Goal: Task Accomplishment & Management: Manage account settings

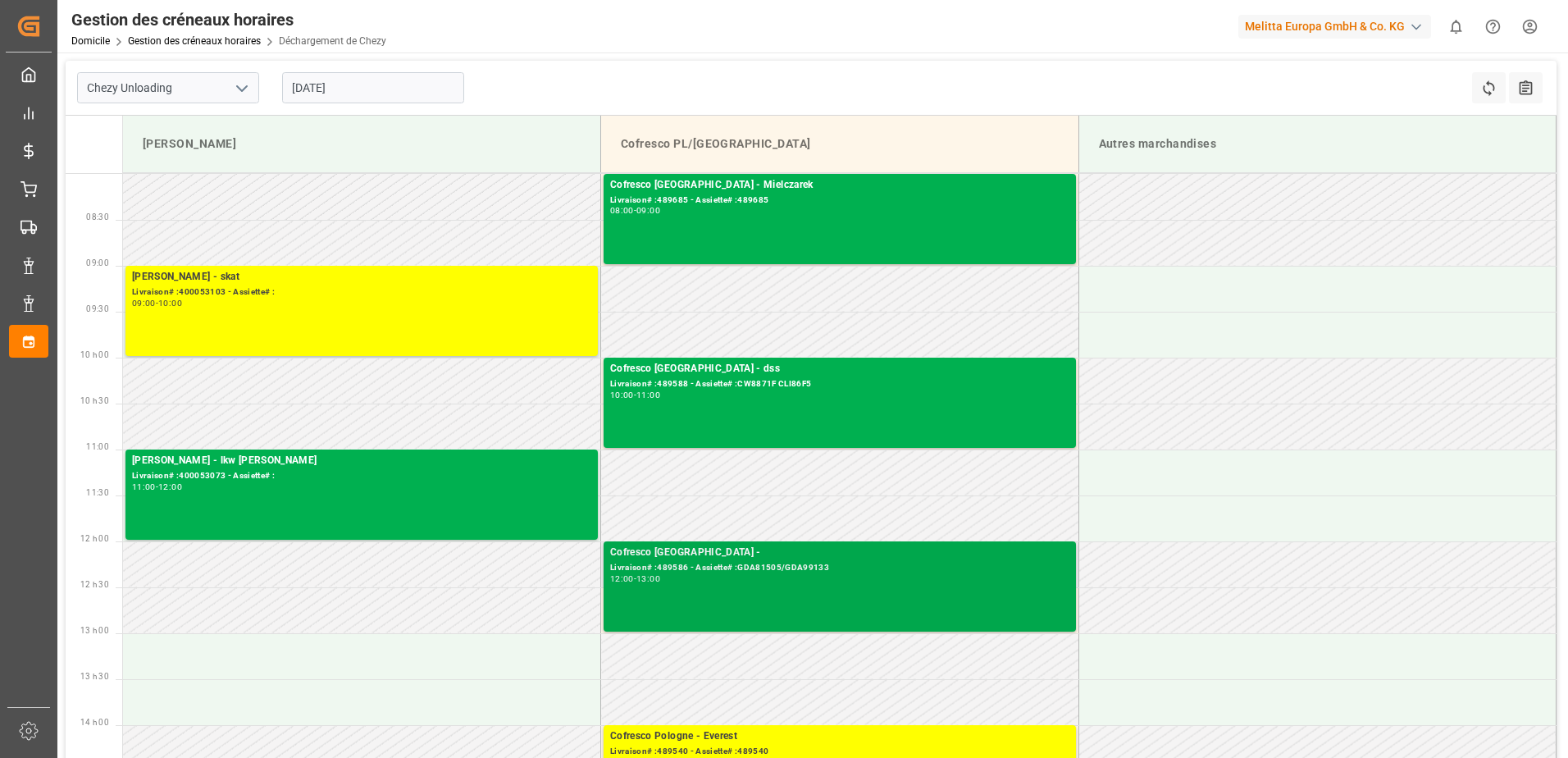
scroll to position [82, 0]
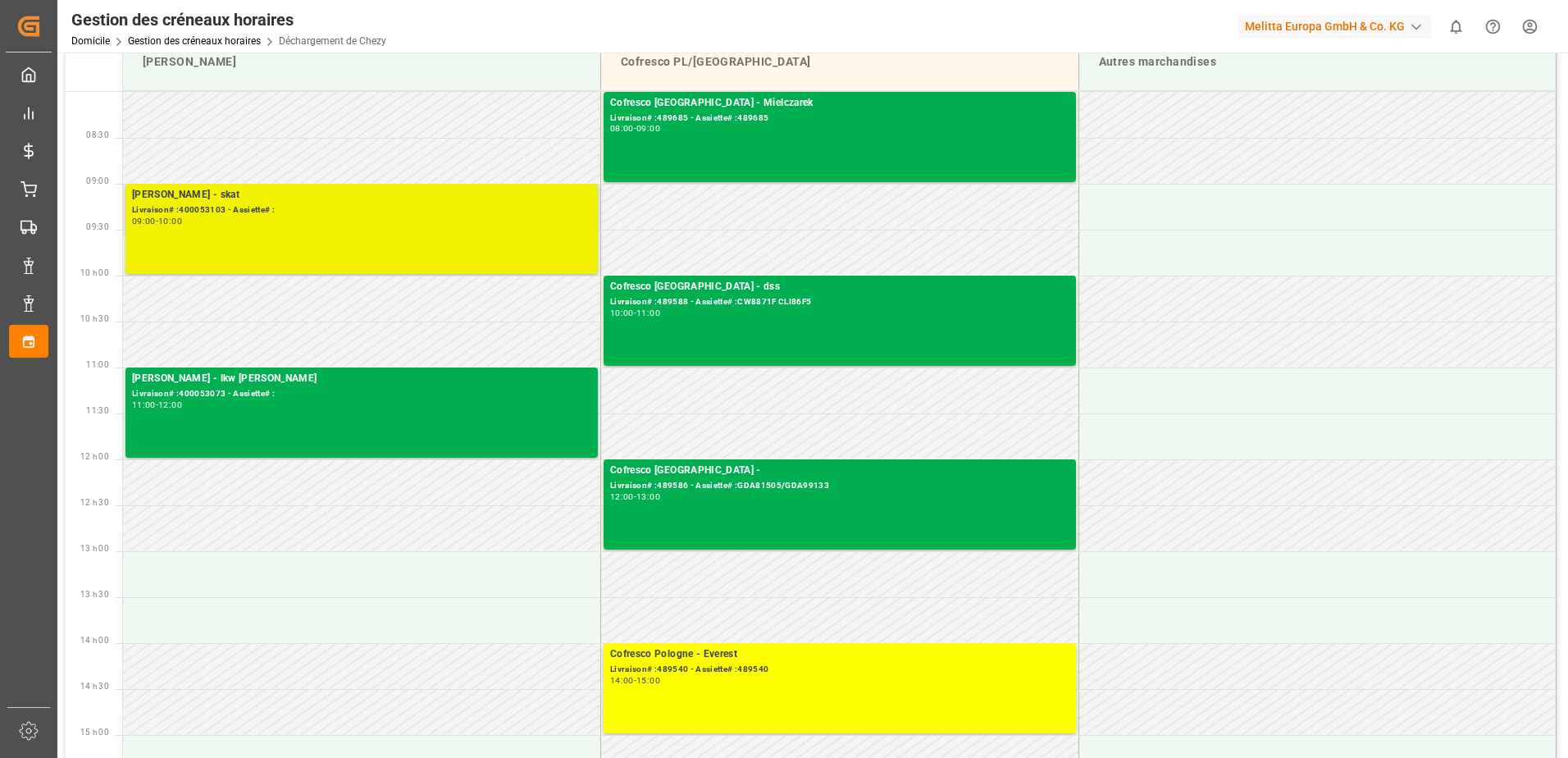
click at [451, 266] on div "[PERSON_NAME] - skat Livraison# :400053103 - Assiette# : 09:00 - 10:00" at bounding box center [362, 228] width 460 height 84
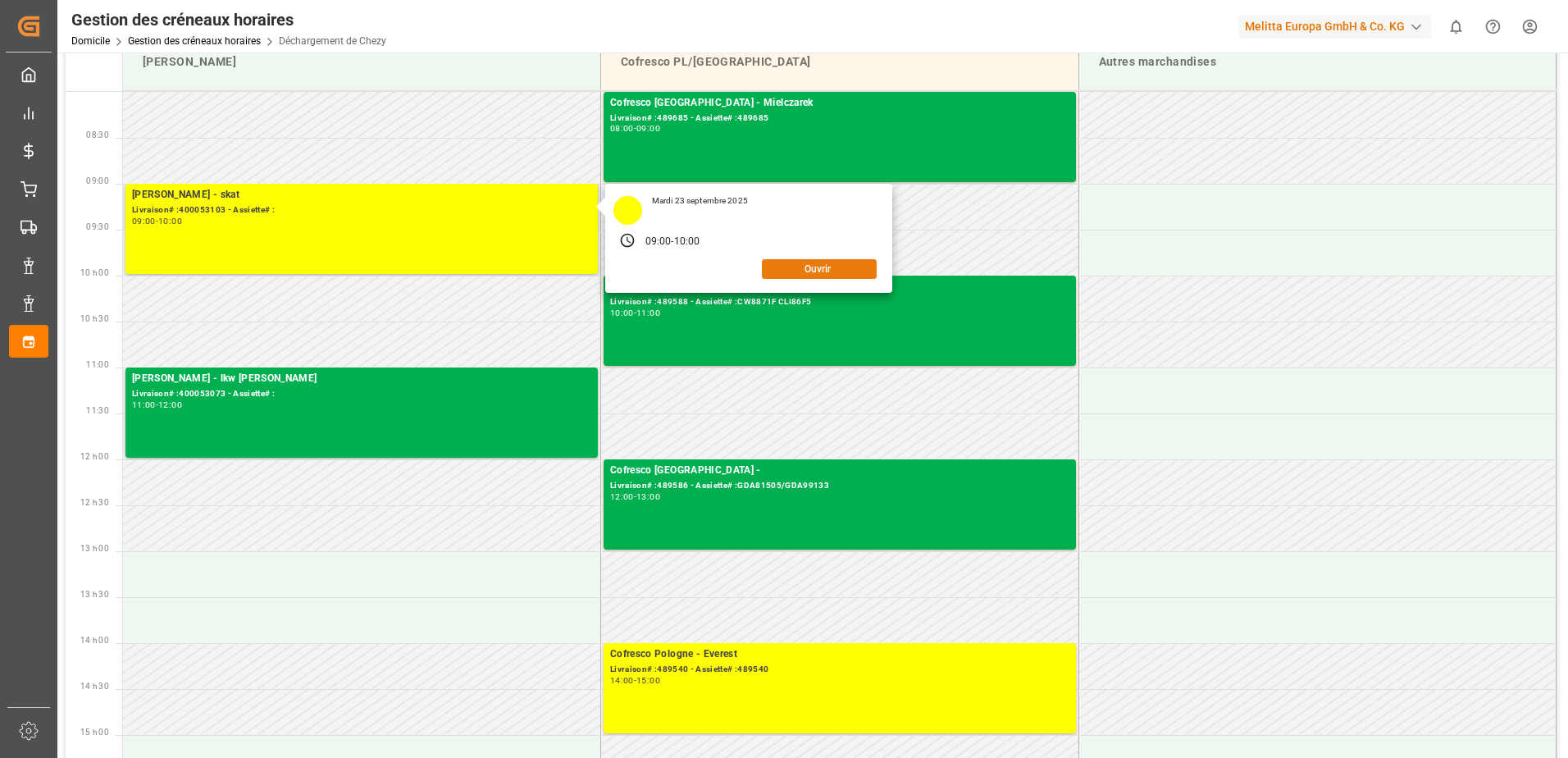
click at [823, 269] on button "Ouvrir" at bounding box center [818, 269] width 114 height 20
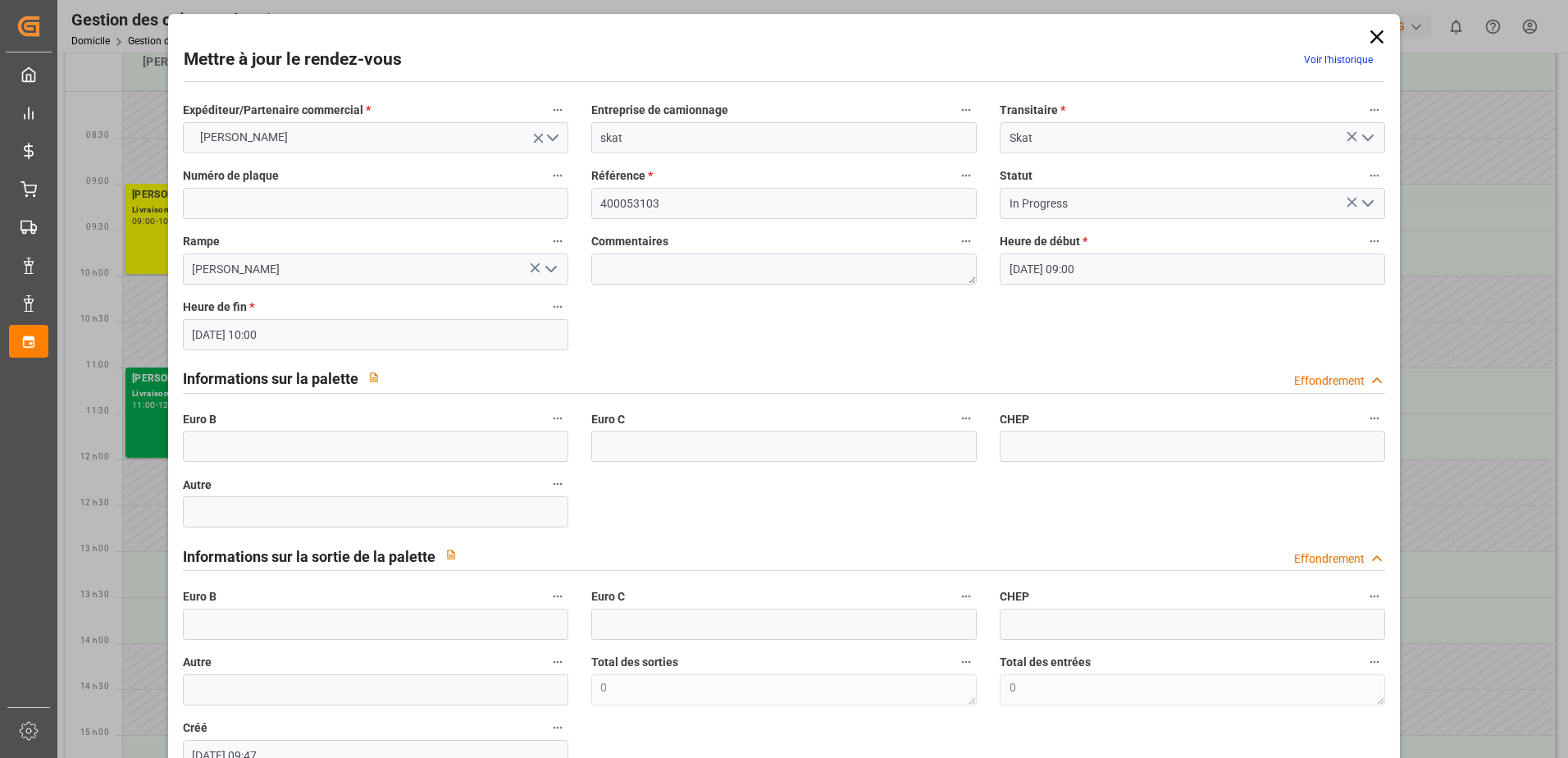
click at [1372, 205] on icon "Ouvrir le menu" at bounding box center [1368, 204] width 20 height 20
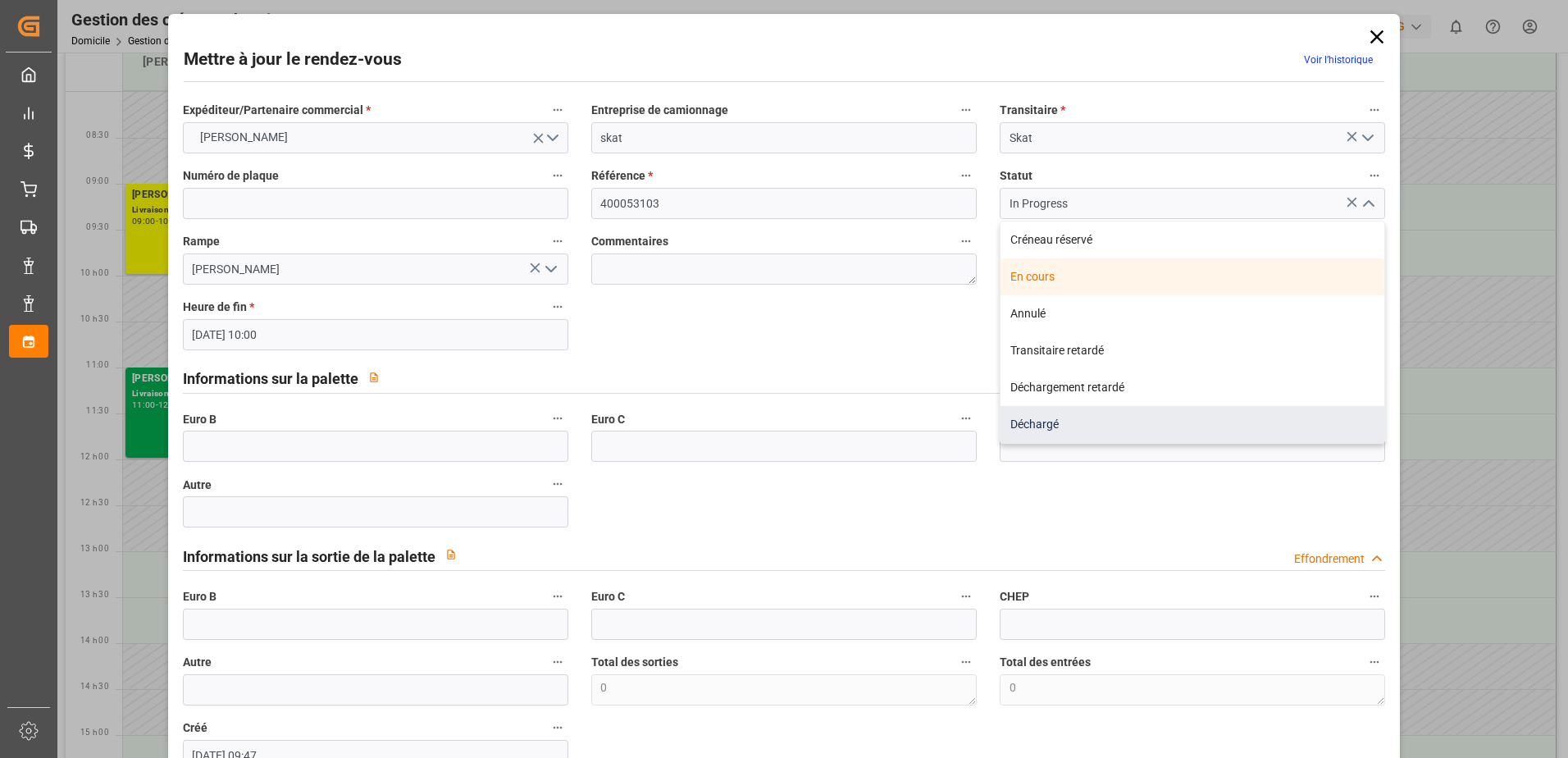
click at [1063, 428] on div "Déchargé" at bounding box center [1192, 424] width 384 height 37
type input "Unloaded"
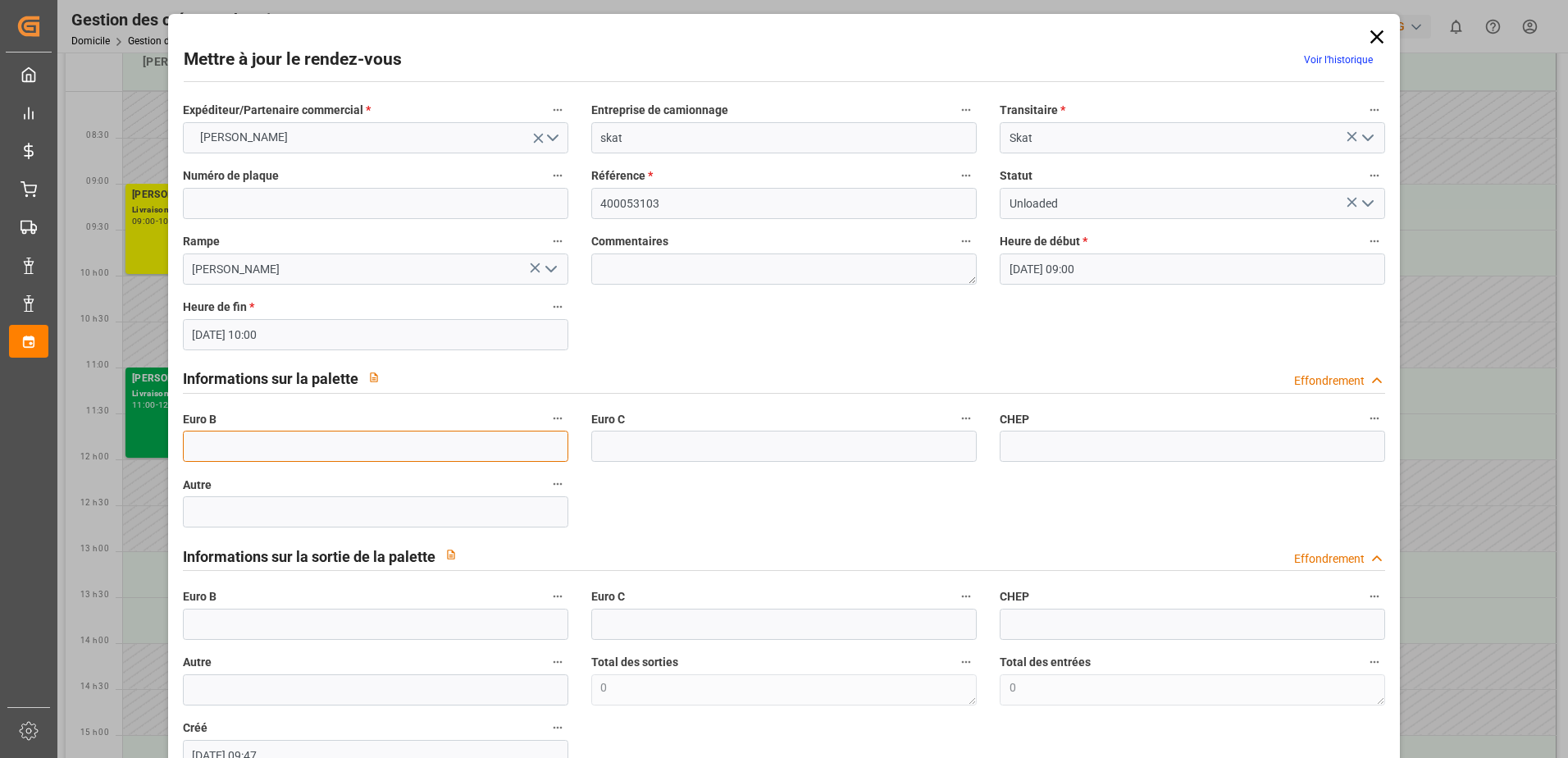
click at [255, 444] on input "text" at bounding box center [376, 446] width 386 height 32
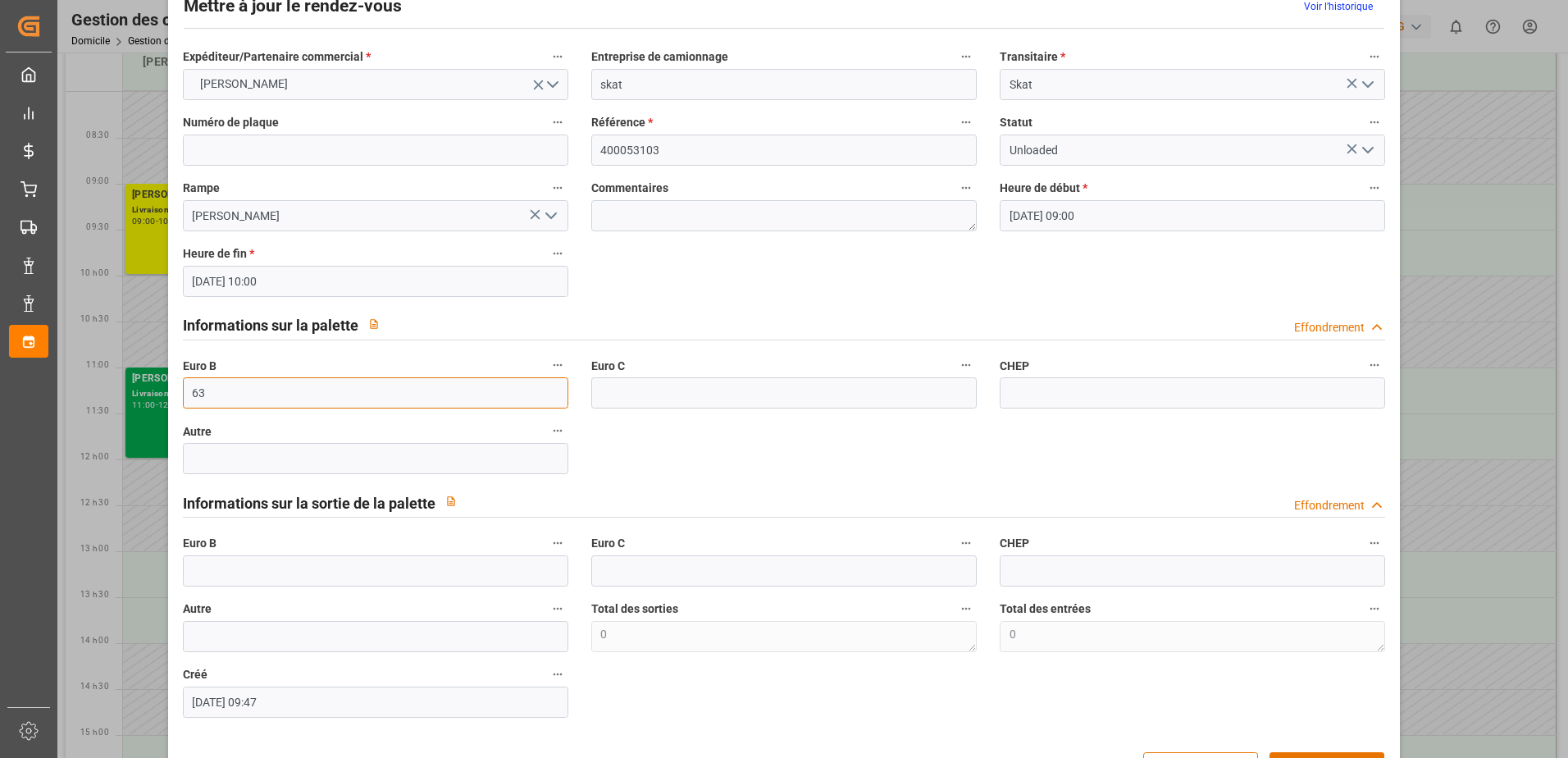
scroll to position [108, 0]
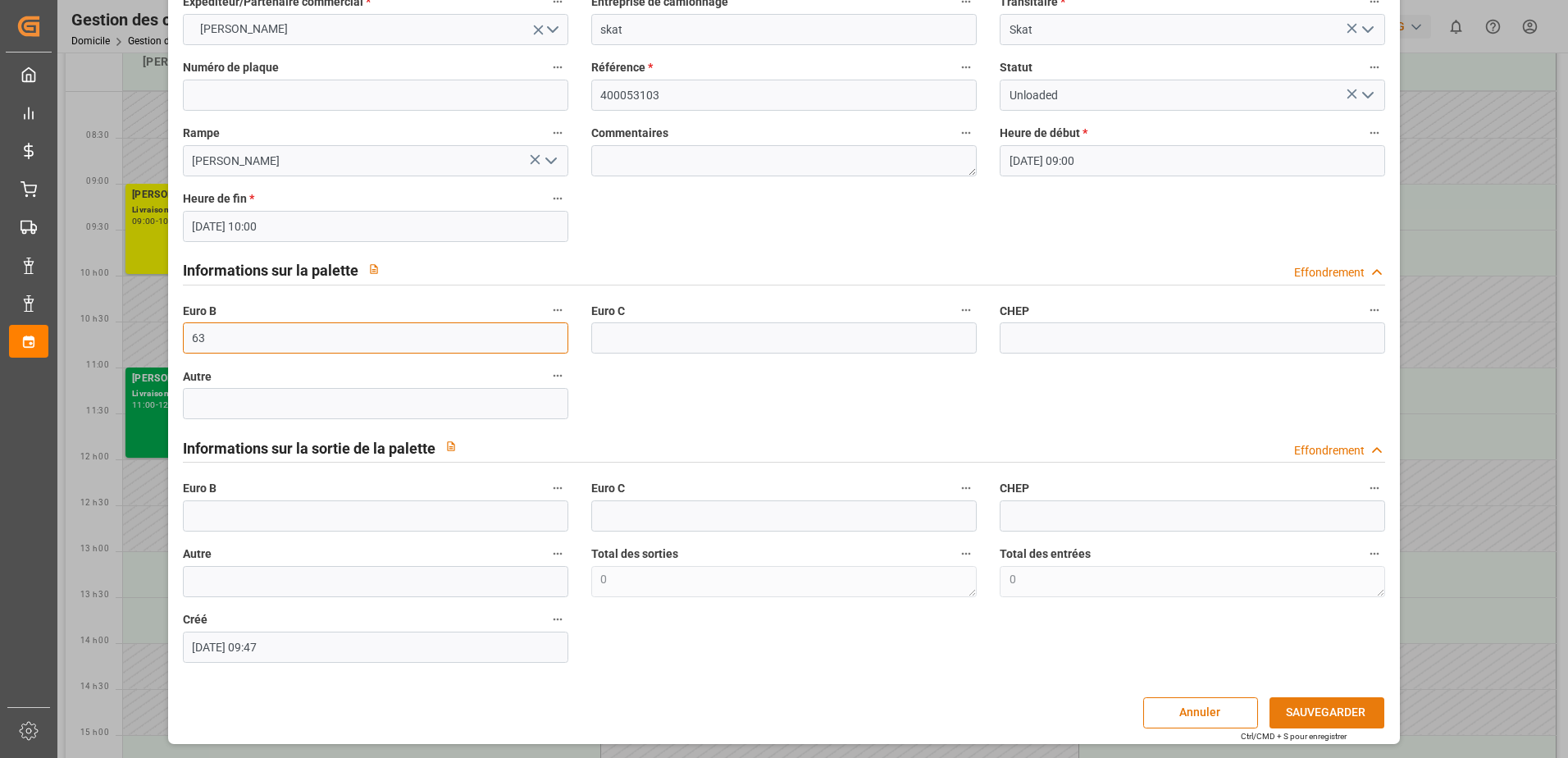
type input "63"
click at [1298, 718] on button "SAUVEGARDER" at bounding box center [1326, 712] width 114 height 32
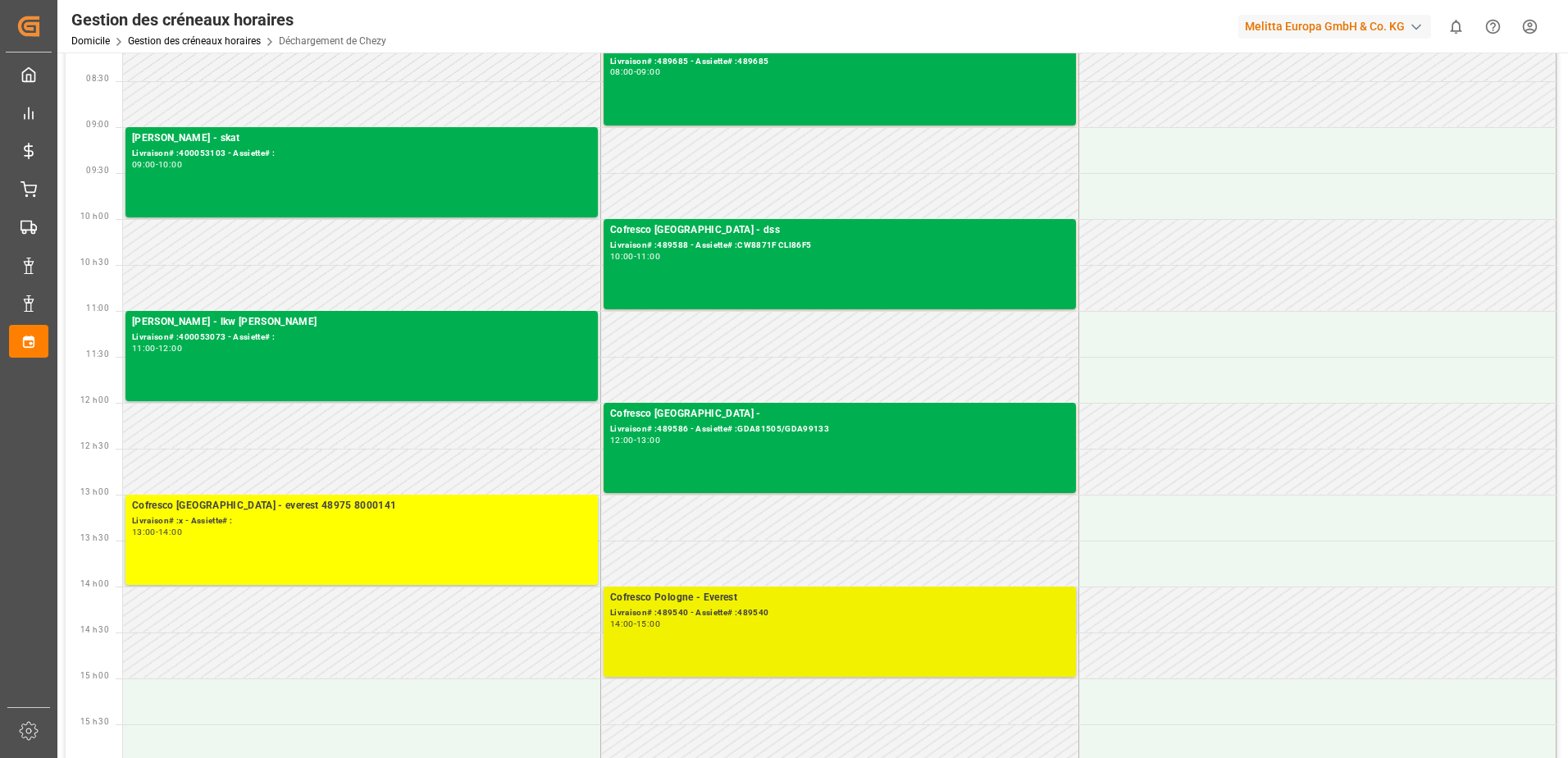
scroll to position [164, 0]
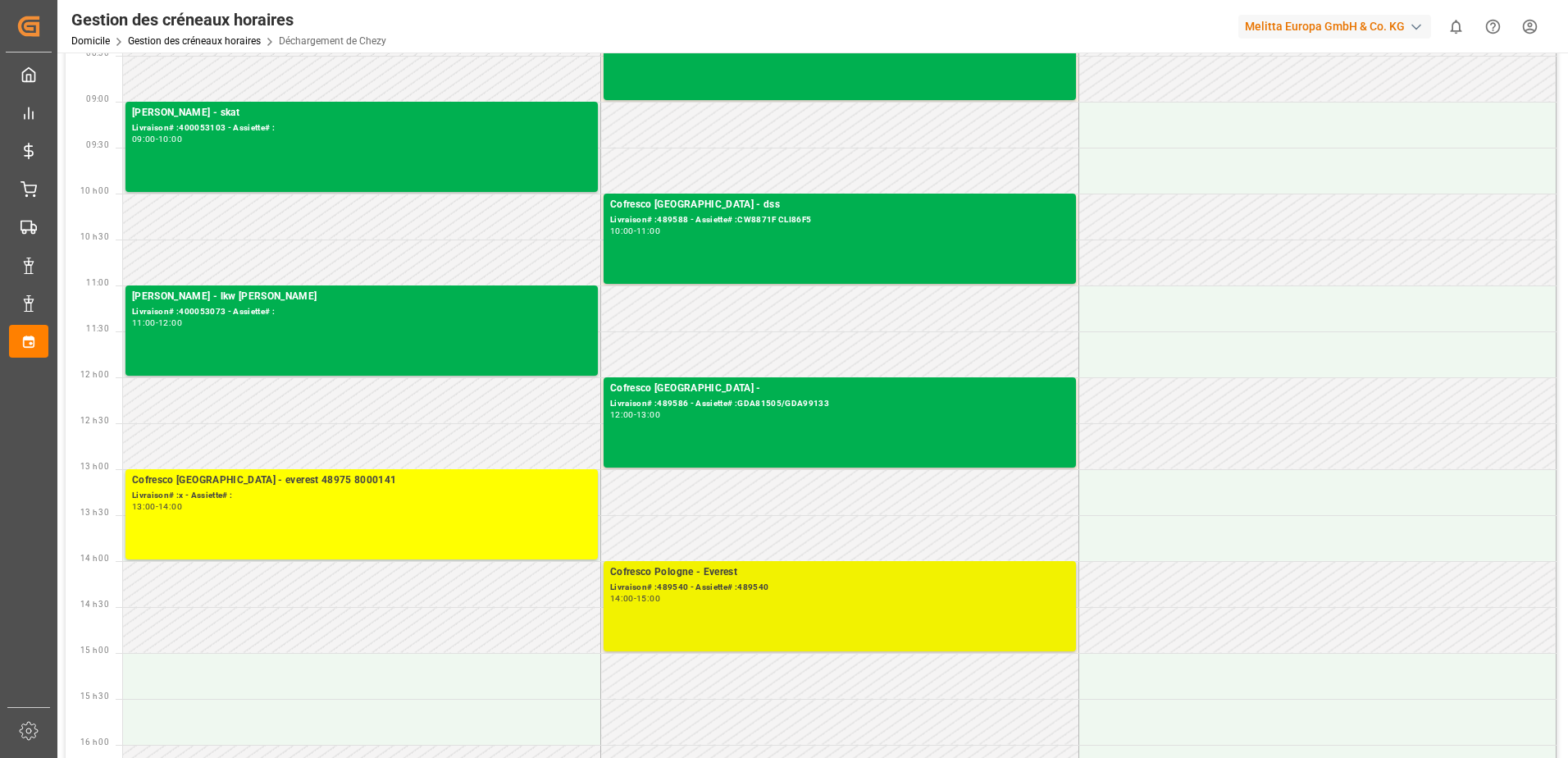
click at [827, 575] on div "Cofresco Pologne - Everest" at bounding box center [840, 572] width 460 height 16
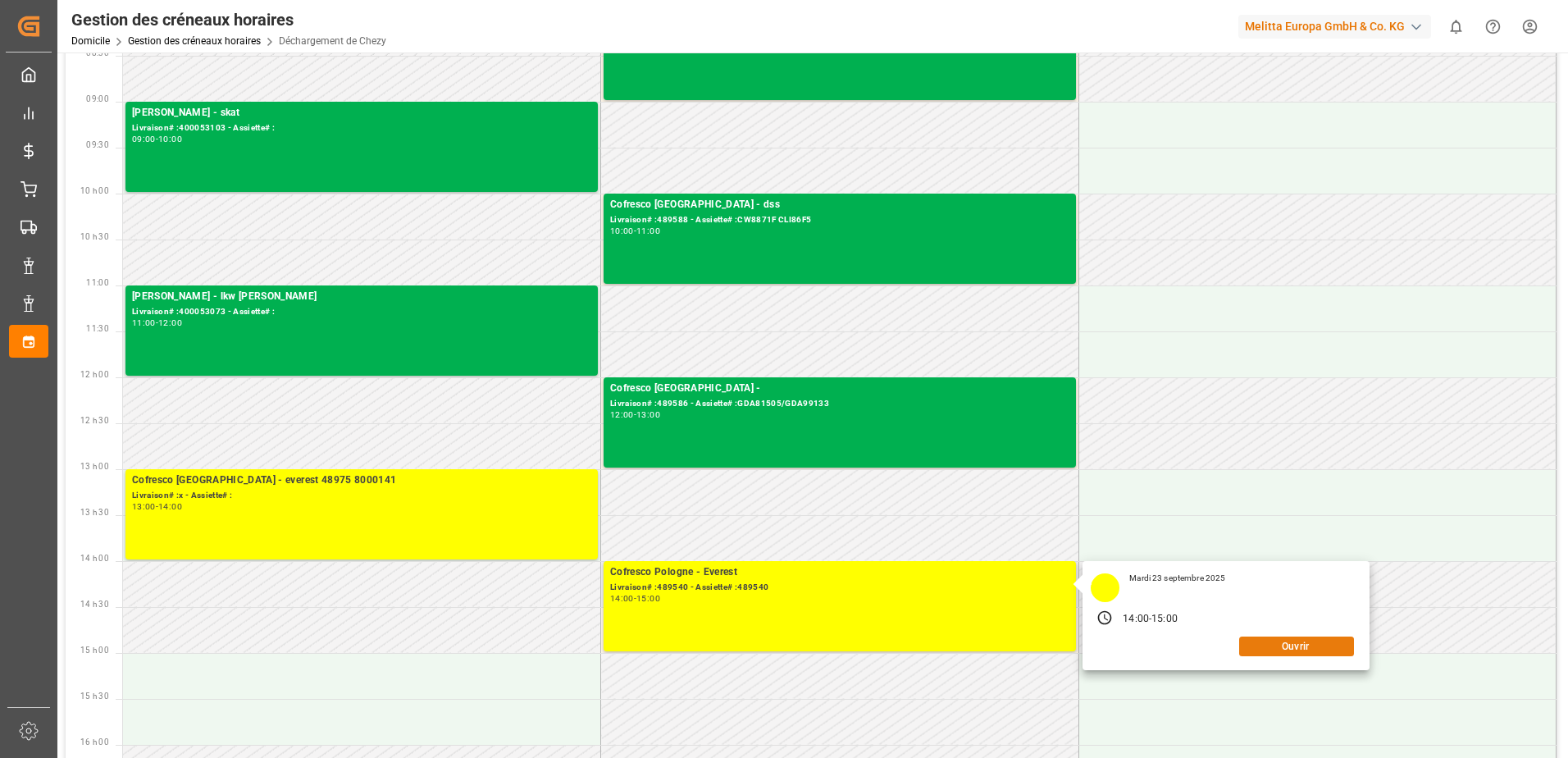
click at [1266, 639] on button "Ouvrir" at bounding box center [1296, 646] width 114 height 20
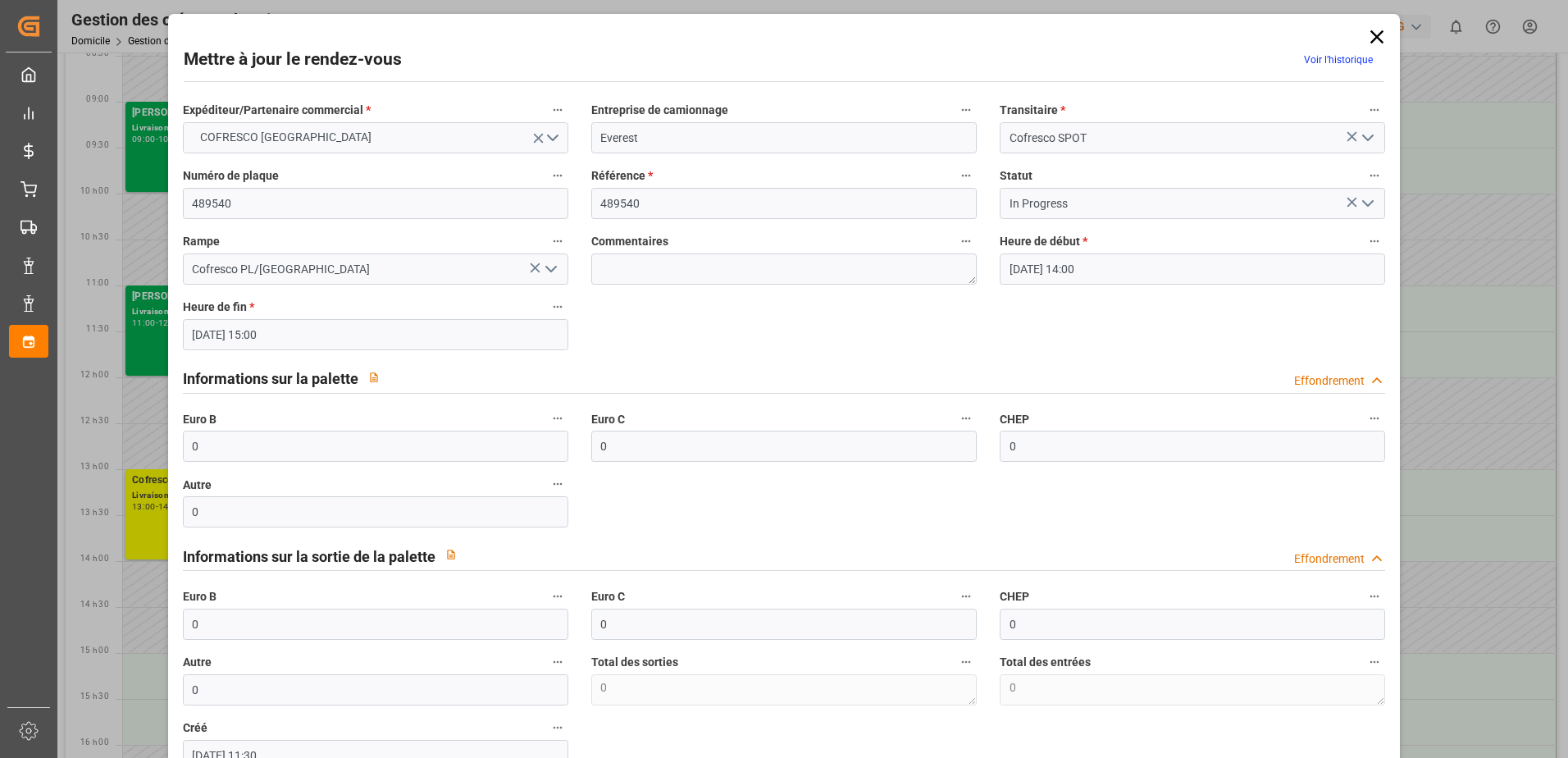
click at [1365, 201] on icon "Ouvrir le menu" at bounding box center [1368, 204] width 20 height 20
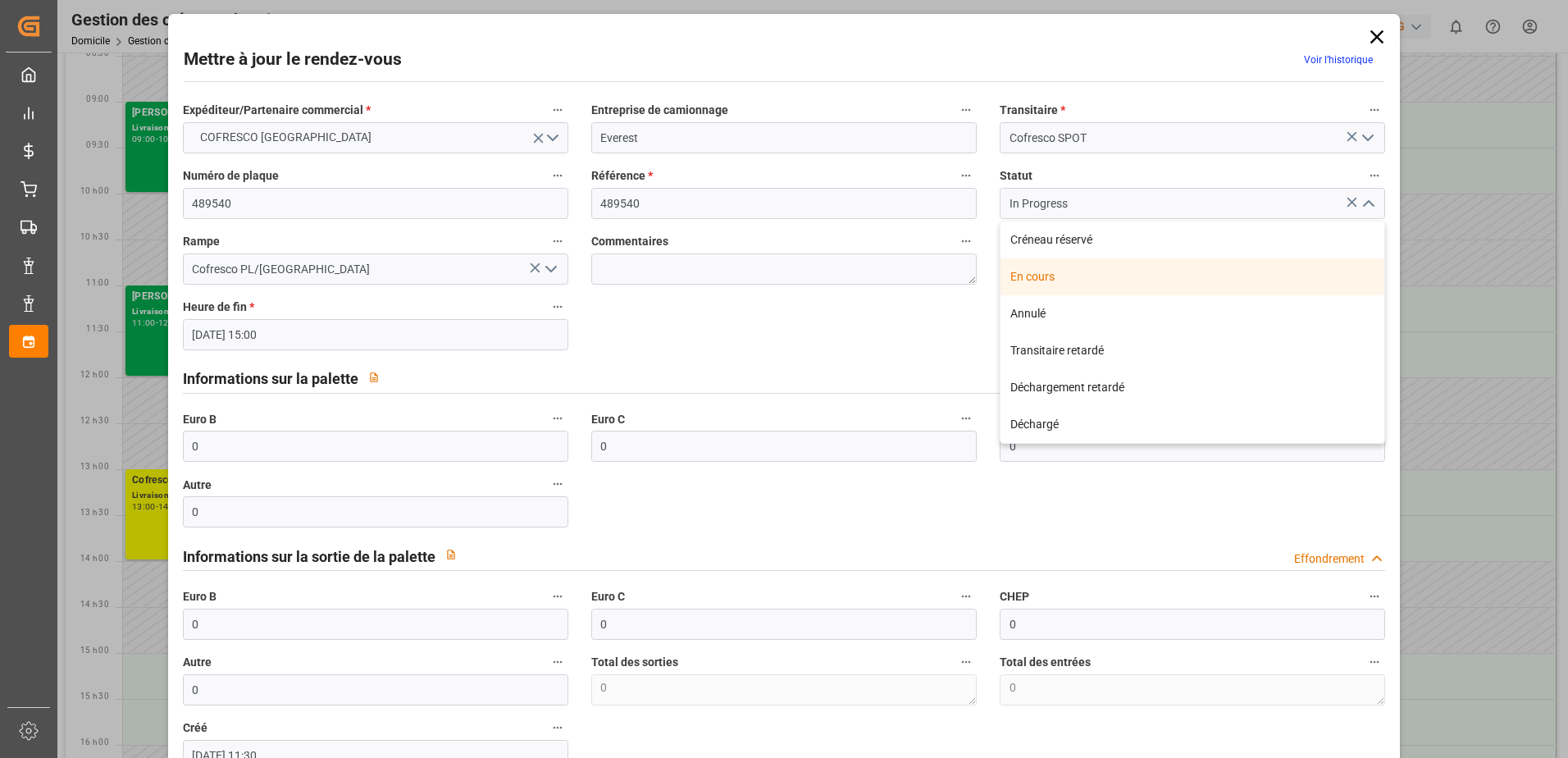
click at [1032, 275] on div "En cours" at bounding box center [1192, 277] width 384 height 37
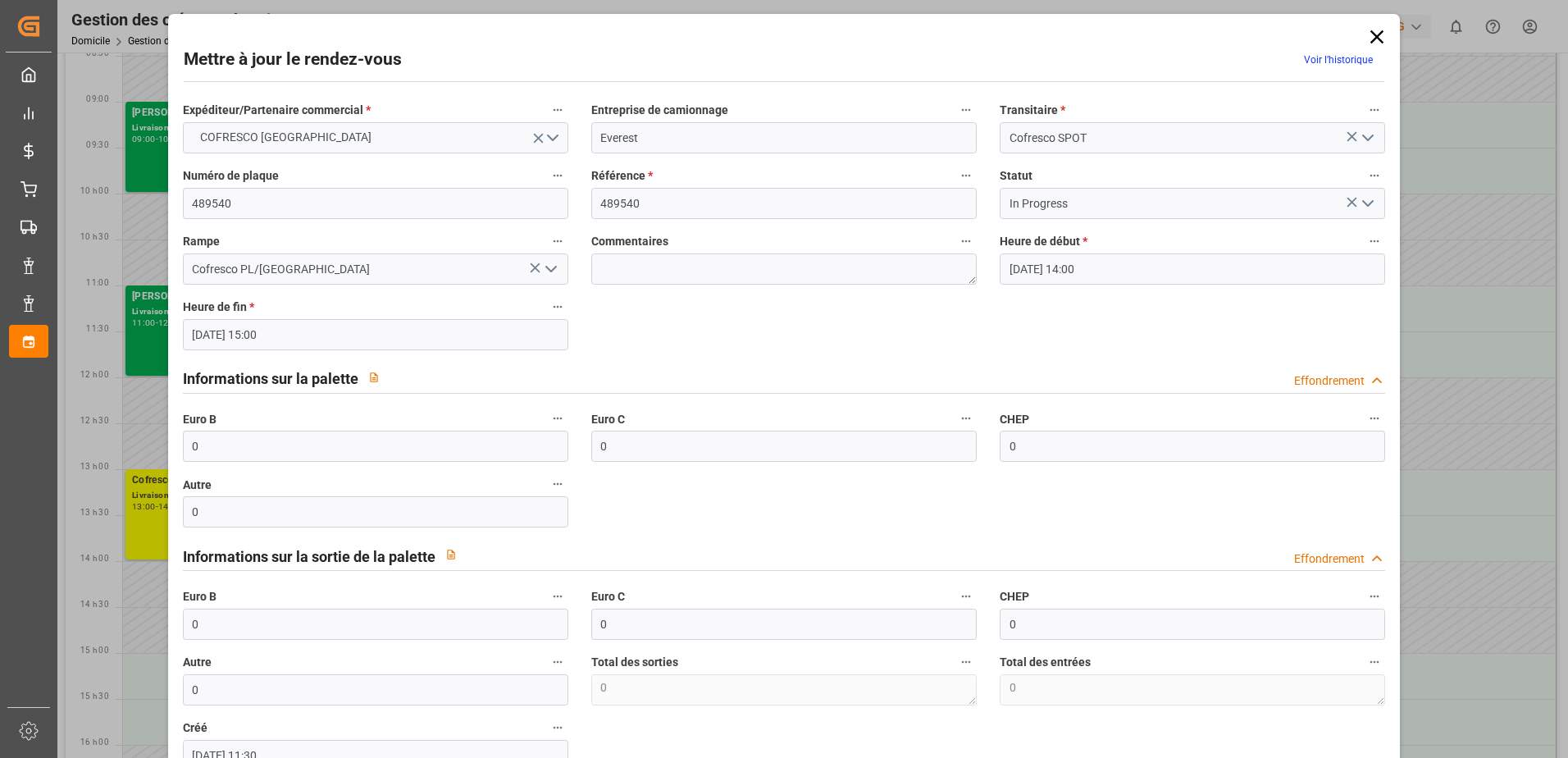
click at [1051, 342] on div "Expéditeur/Partenaire commercial * COFRESCO POLOGNE Entreprise de camionnage Ev…" at bounding box center [784, 435] width 1226 height 683
drag, startPoint x: 226, startPoint y: 446, endPoint x: 0, endPoint y: 444, distance: 226.0
click at [0, 448] on html "Créé par potrace 1.15, écrit par [PERSON_NAME] [DATE]-[DATE] Créé par potrace 1…" at bounding box center [784, 379] width 1568 height 758
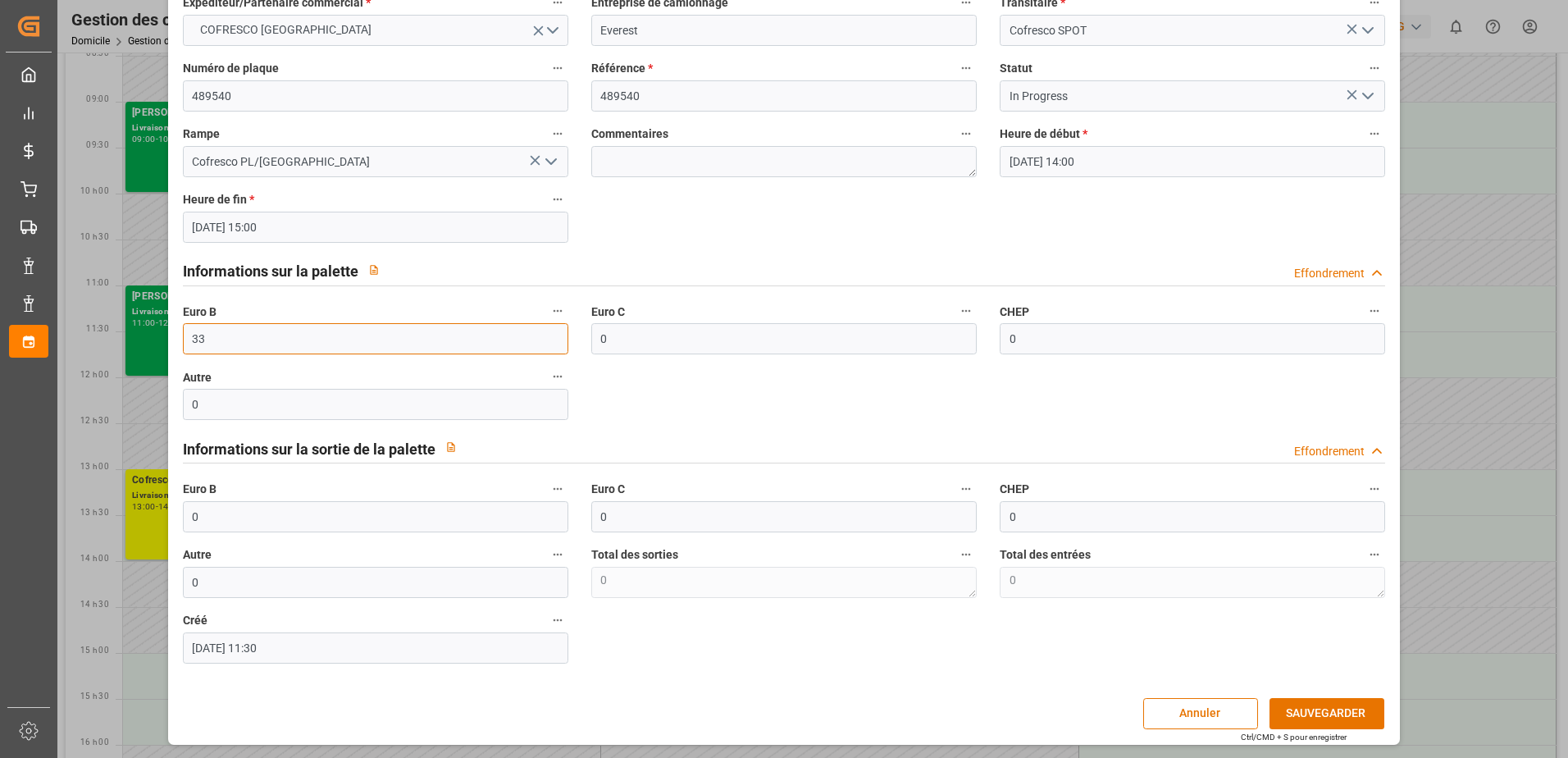
scroll to position [108, 0]
type input "33"
click at [1335, 715] on button "SAUVEGARDER" at bounding box center [1326, 712] width 114 height 32
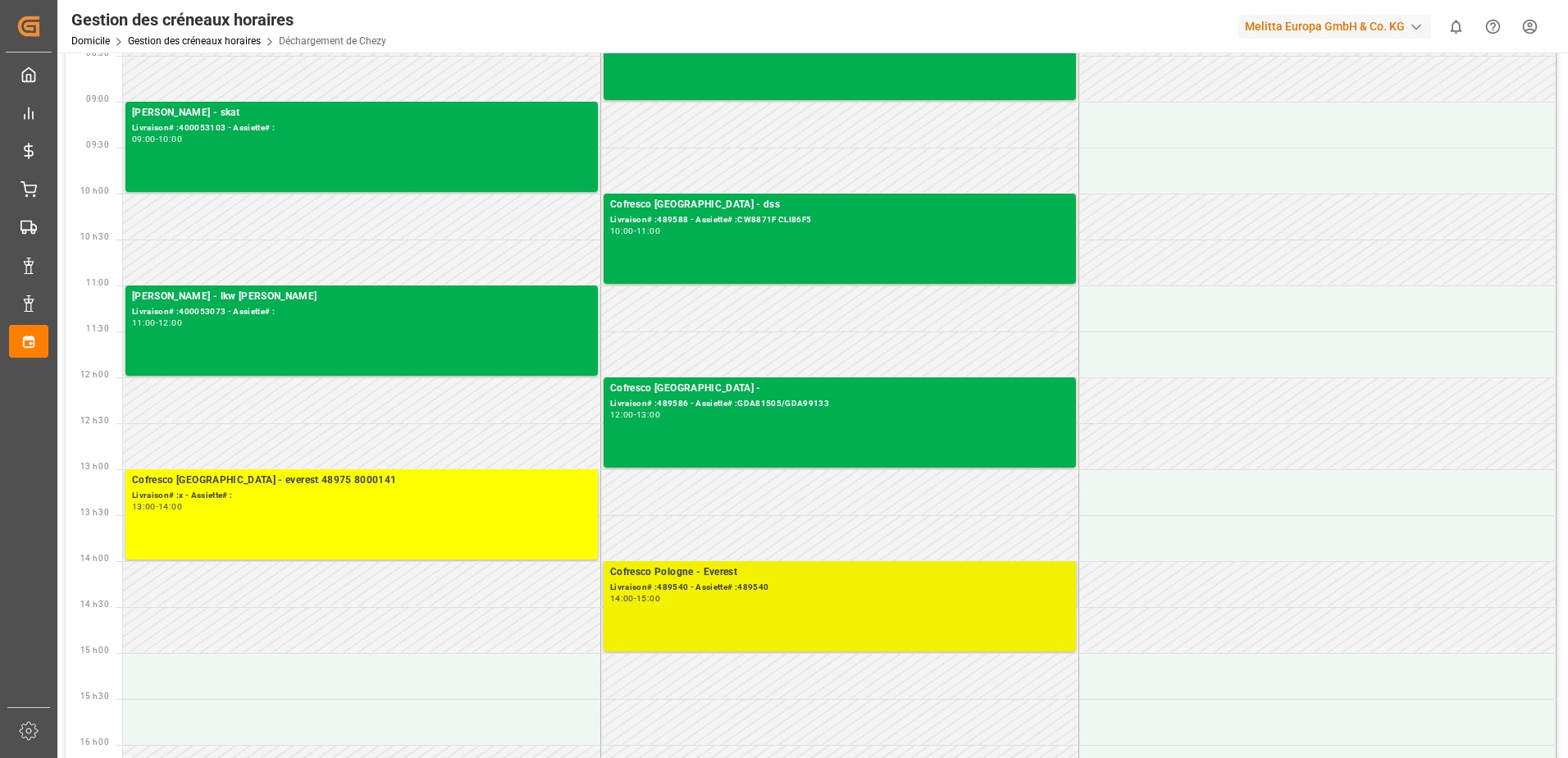
click at [870, 601] on div "14:00 - 15:00" at bounding box center [840, 599] width 460 height 9
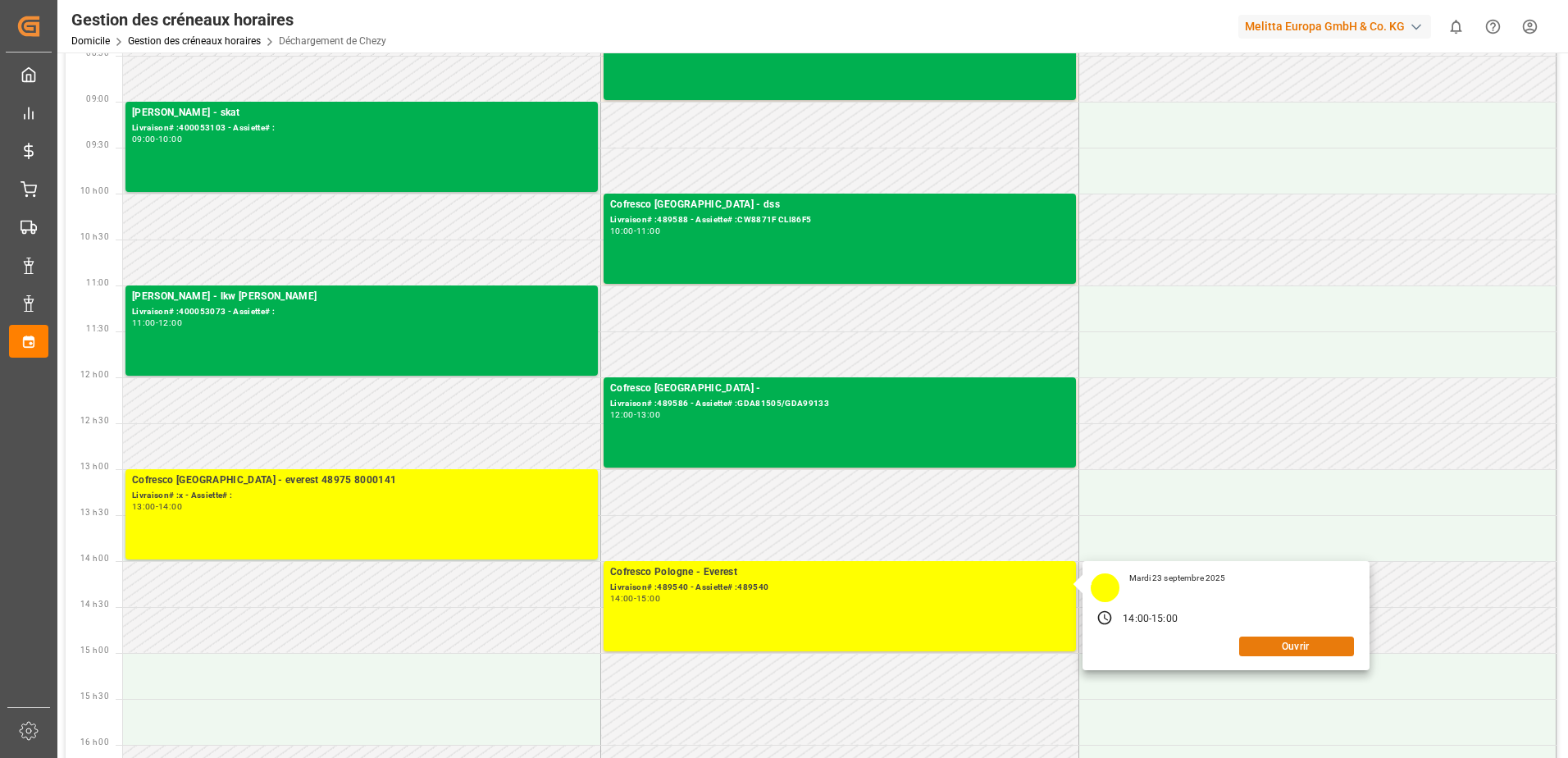
click at [1299, 643] on button "Ouvrir" at bounding box center [1296, 646] width 114 height 20
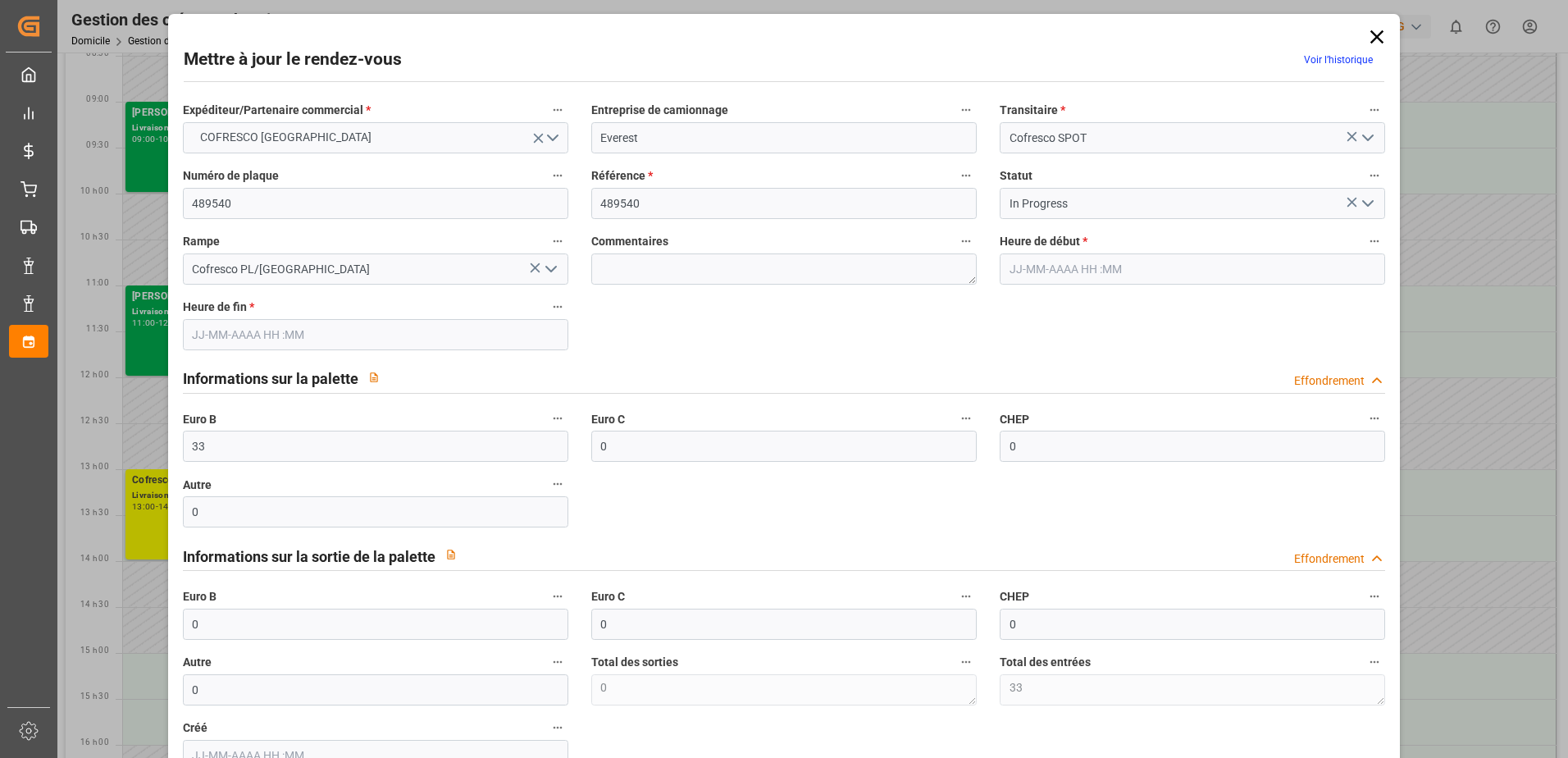
type input "[DATE] 14:00"
type input "[DATE] 15:00"
type input "[DATE] 11:30"
click at [1368, 205] on icon "Ouvrir le menu" at bounding box center [1368, 204] width 20 height 20
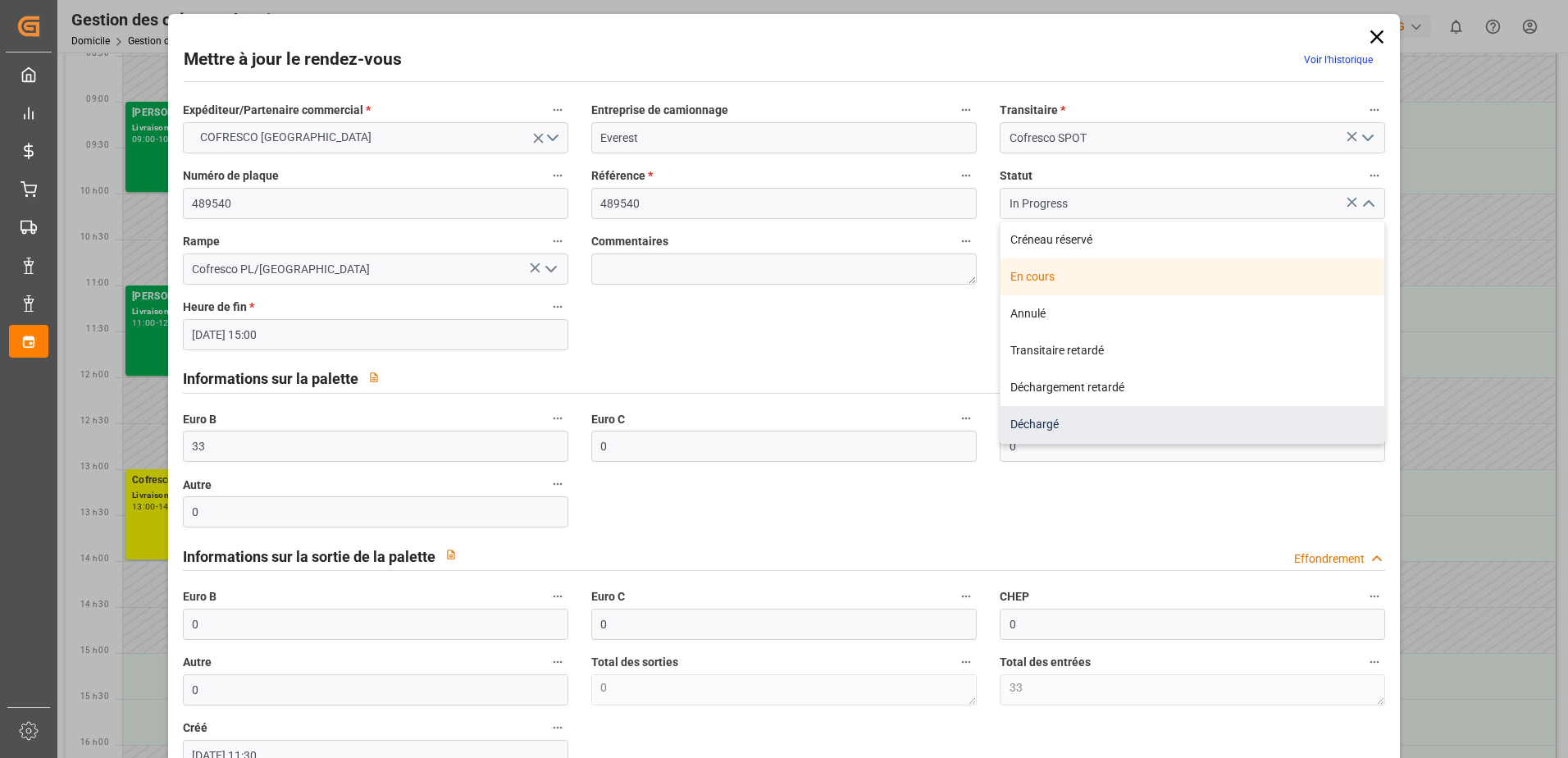
click at [1100, 416] on div "Déchargé" at bounding box center [1192, 424] width 384 height 37
type input "Unloaded"
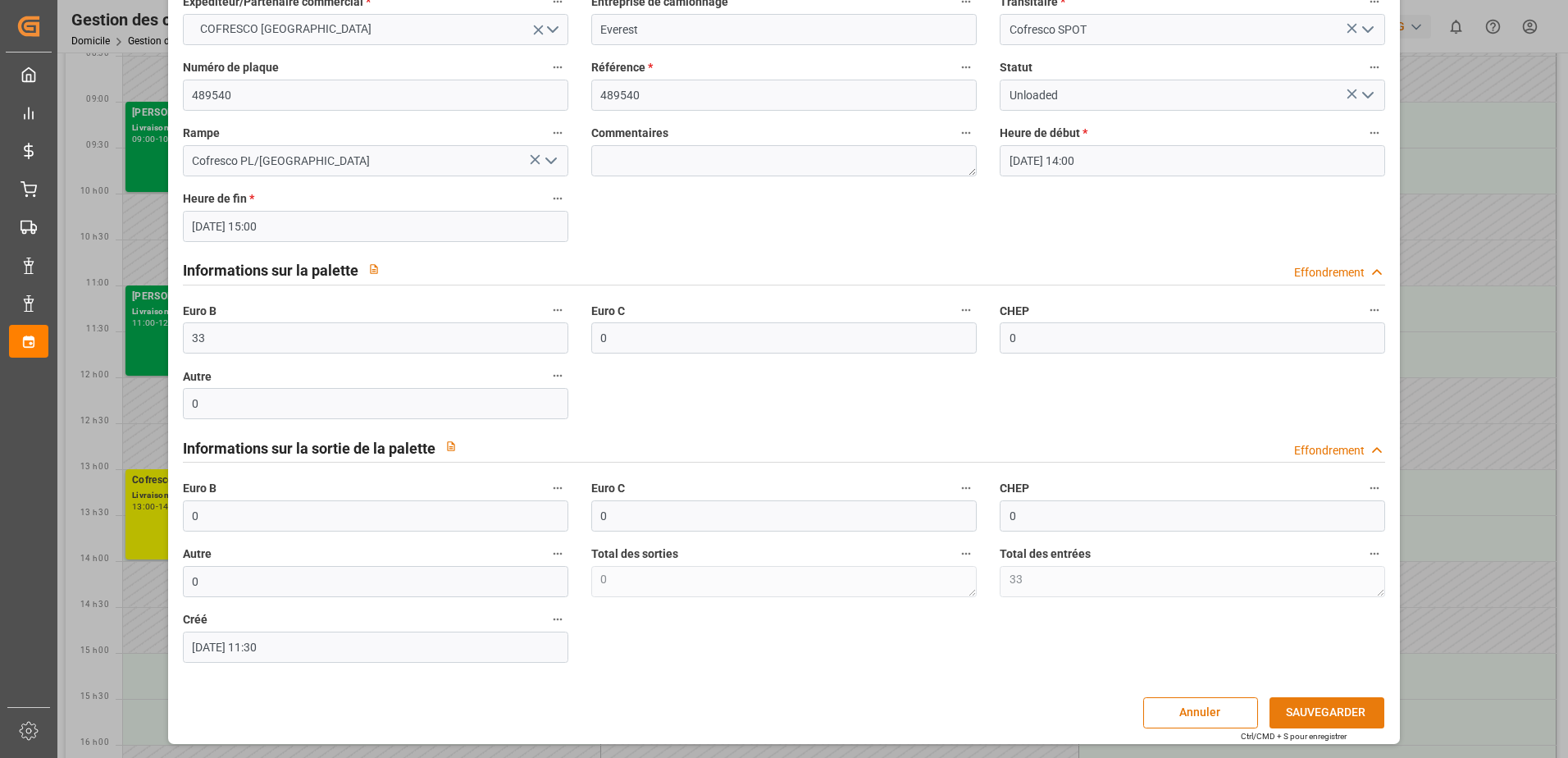
click at [1349, 710] on button "SAUVEGARDER" at bounding box center [1326, 712] width 114 height 32
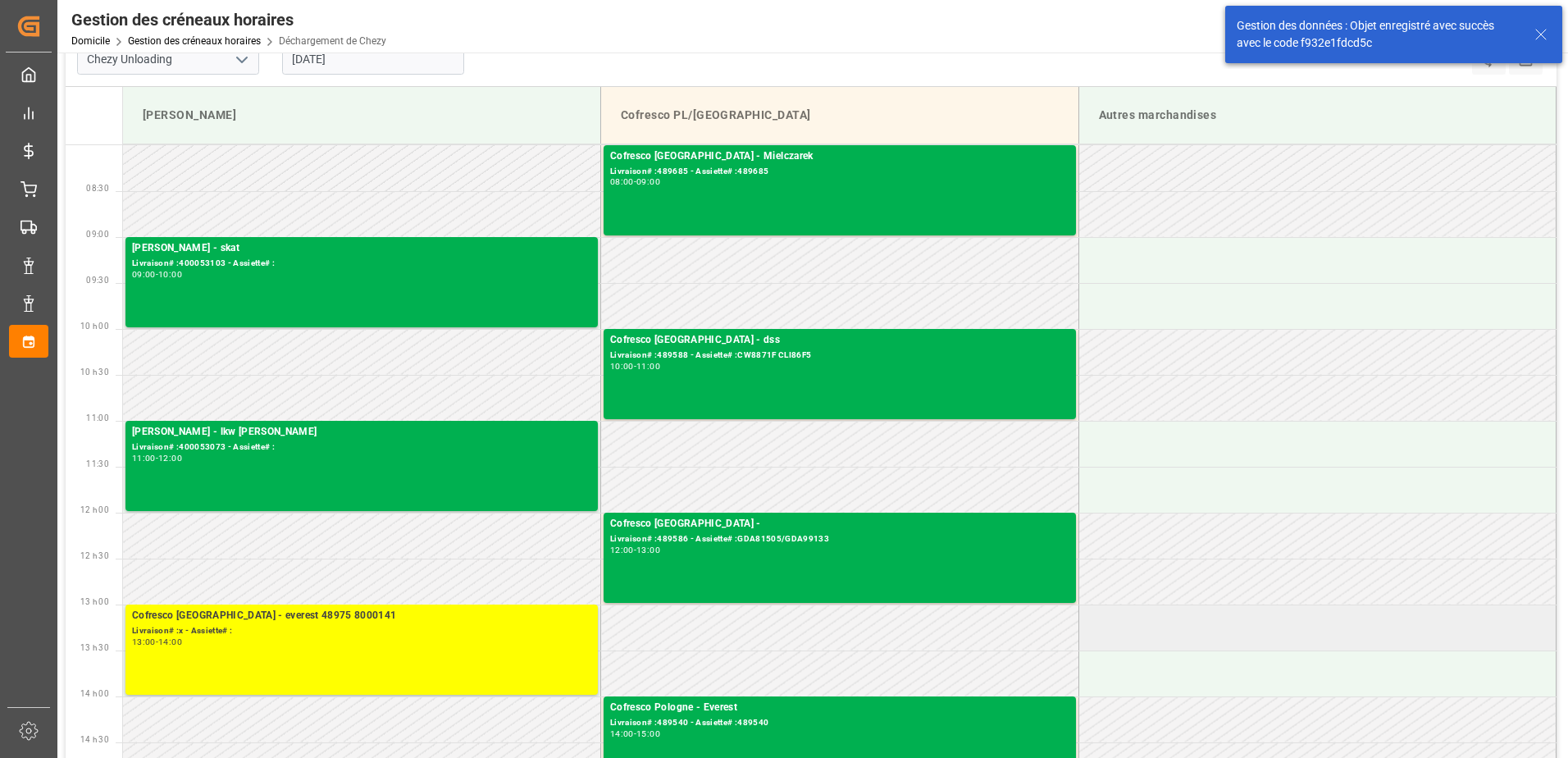
scroll to position [0, 0]
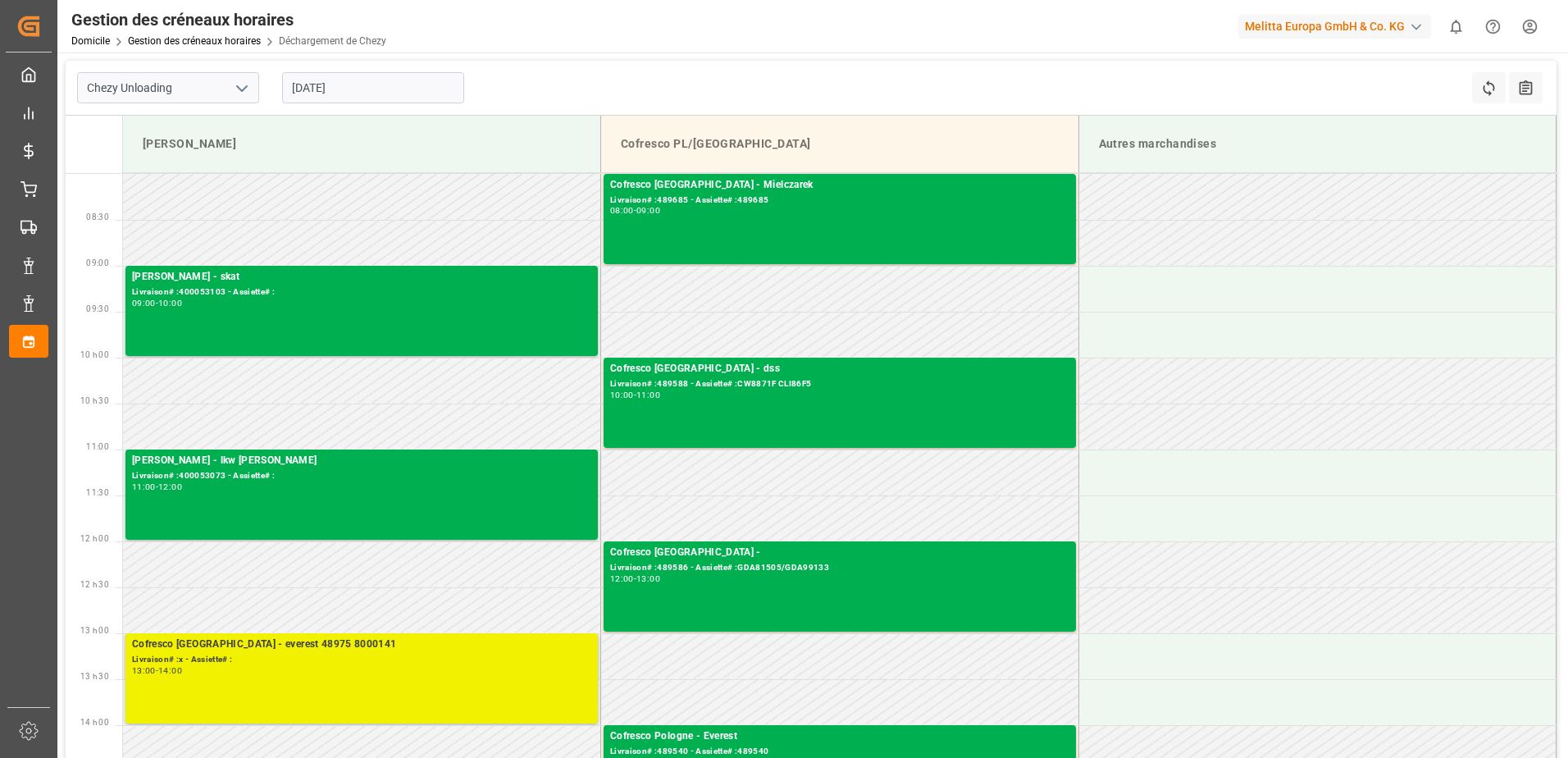
click at [515, 679] on div "Cofresco [GEOGRAPHIC_DATA] - everest 48975 8000141 Livraison# :x - Assiette# : …" at bounding box center [362, 678] width 460 height 84
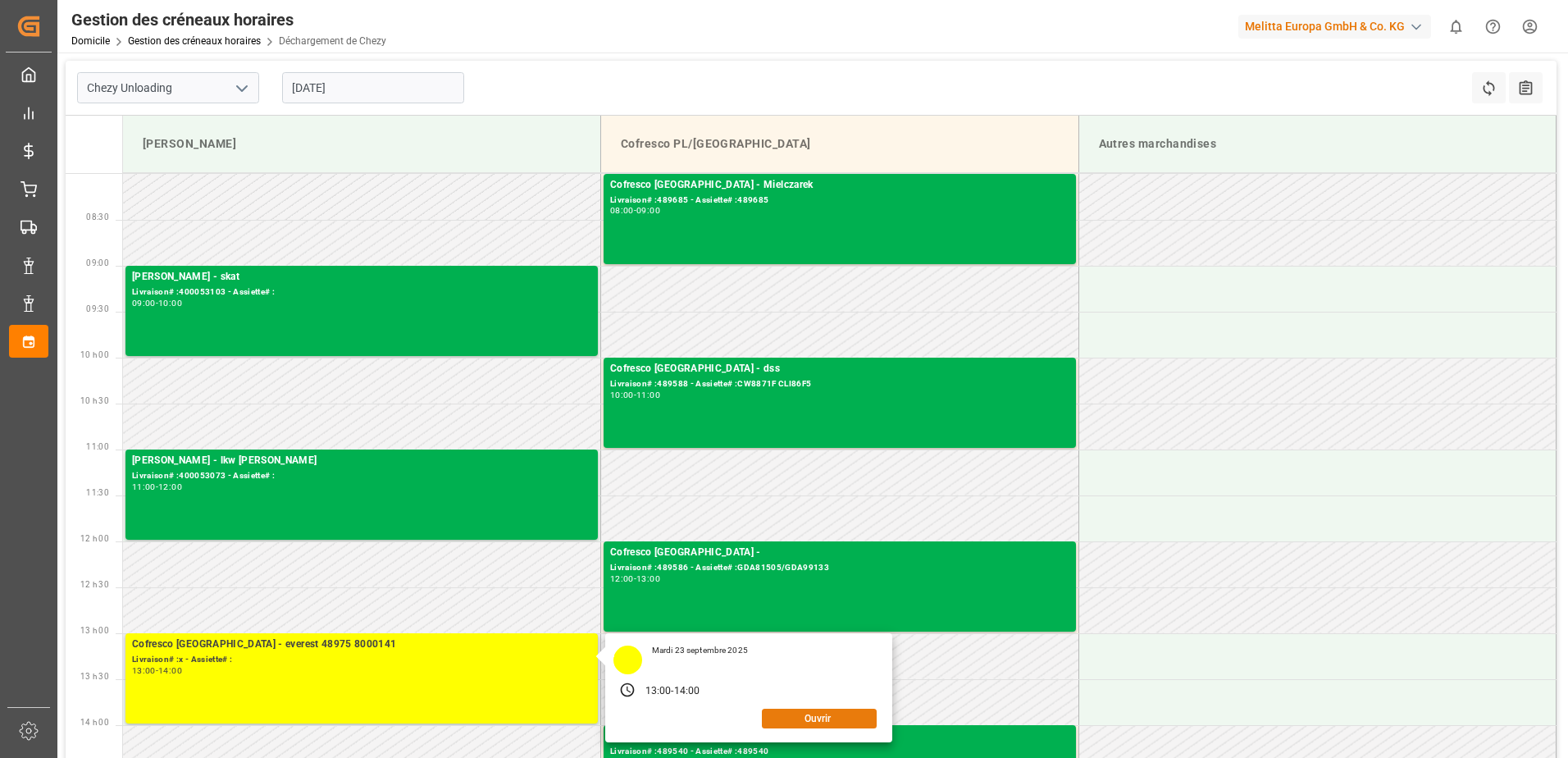
click at [825, 710] on button "Ouvrir" at bounding box center [818, 718] width 114 height 20
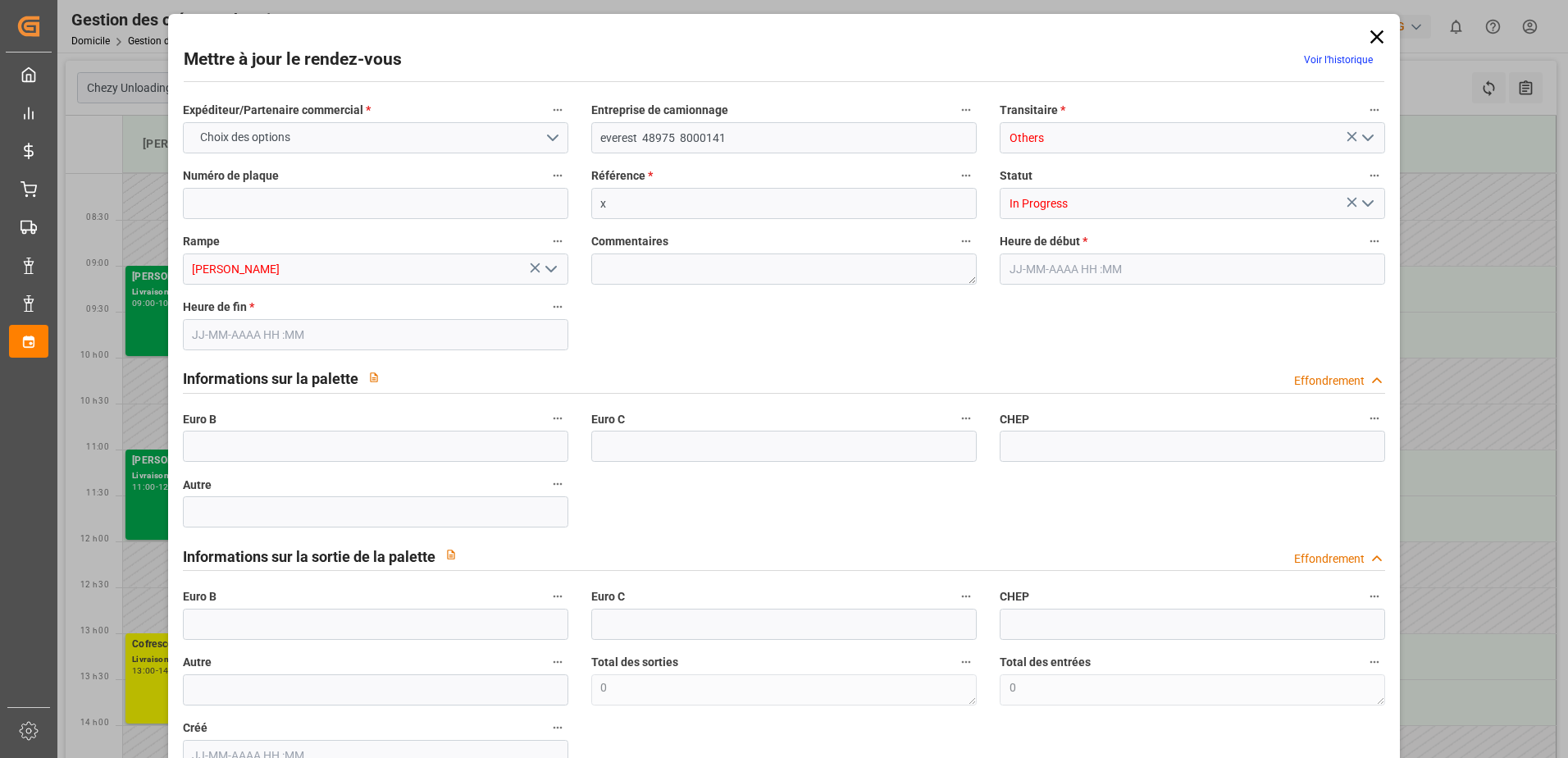
type input "0"
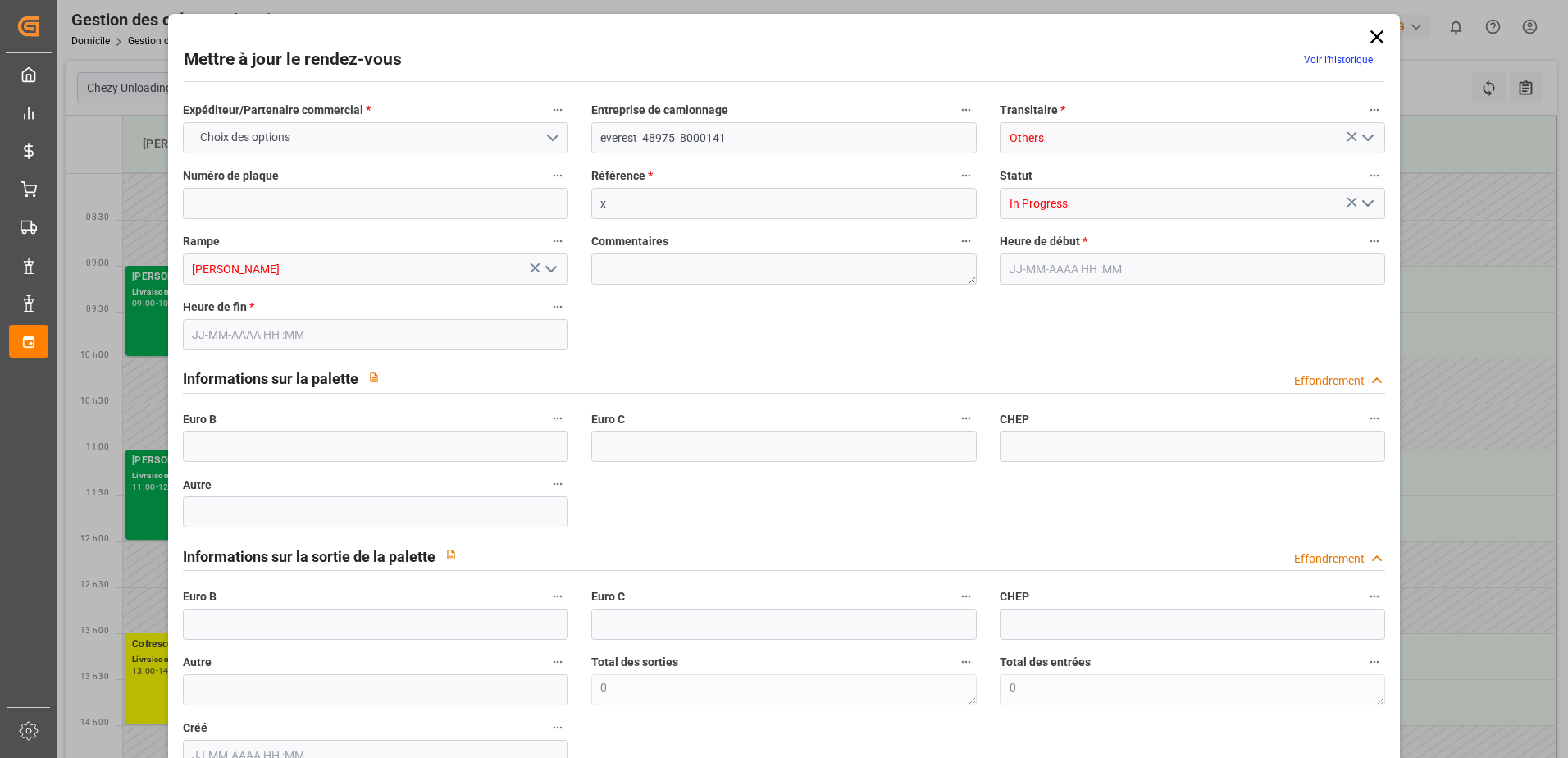
type input "0"
type input "[DATE] 13:00"
type input "[DATE] 14:00"
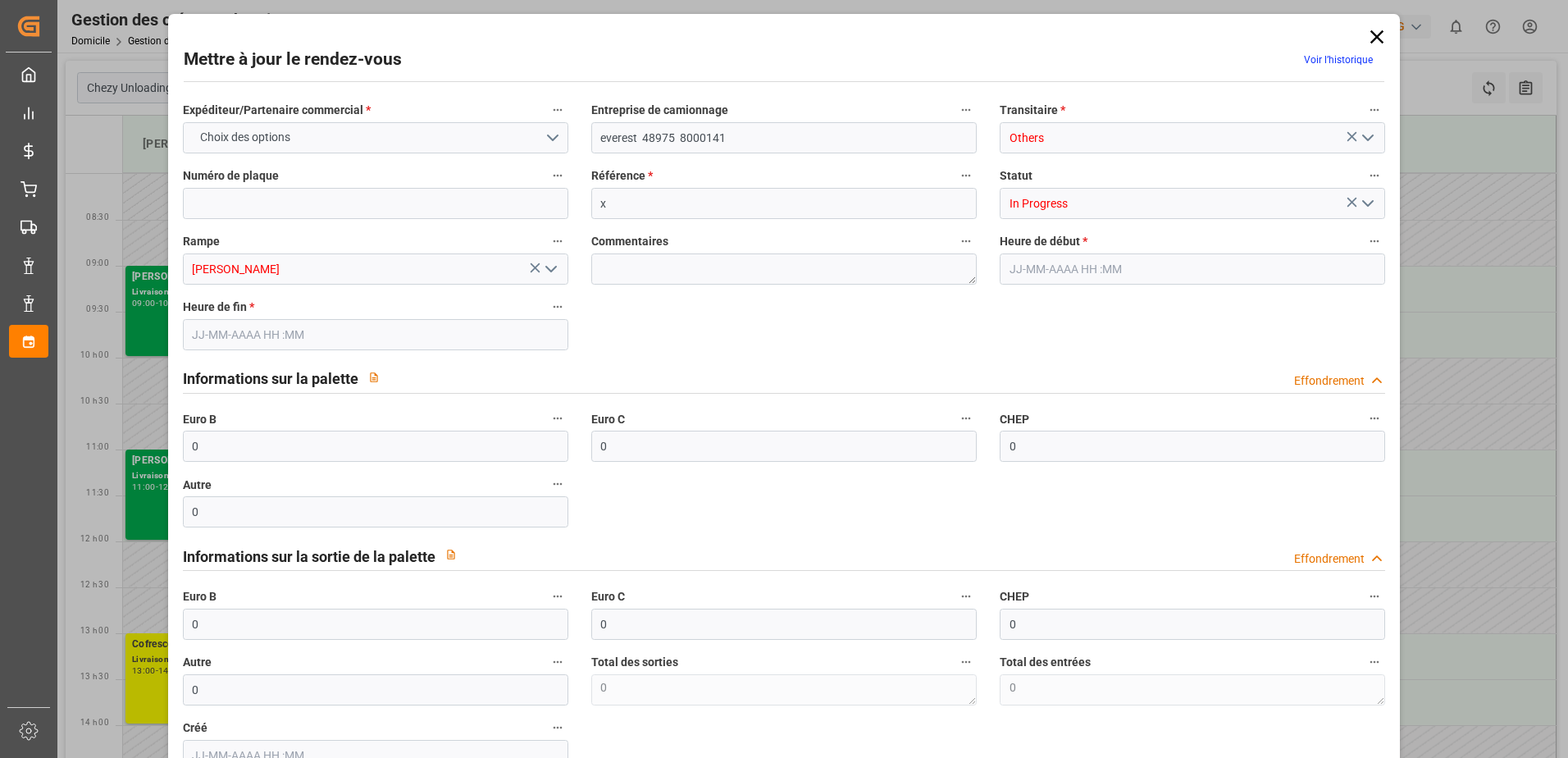
type input "[DATE] 10:23"
click at [1362, 215] on button "Ouvrir le menu" at bounding box center [1366, 204] width 24 height 25
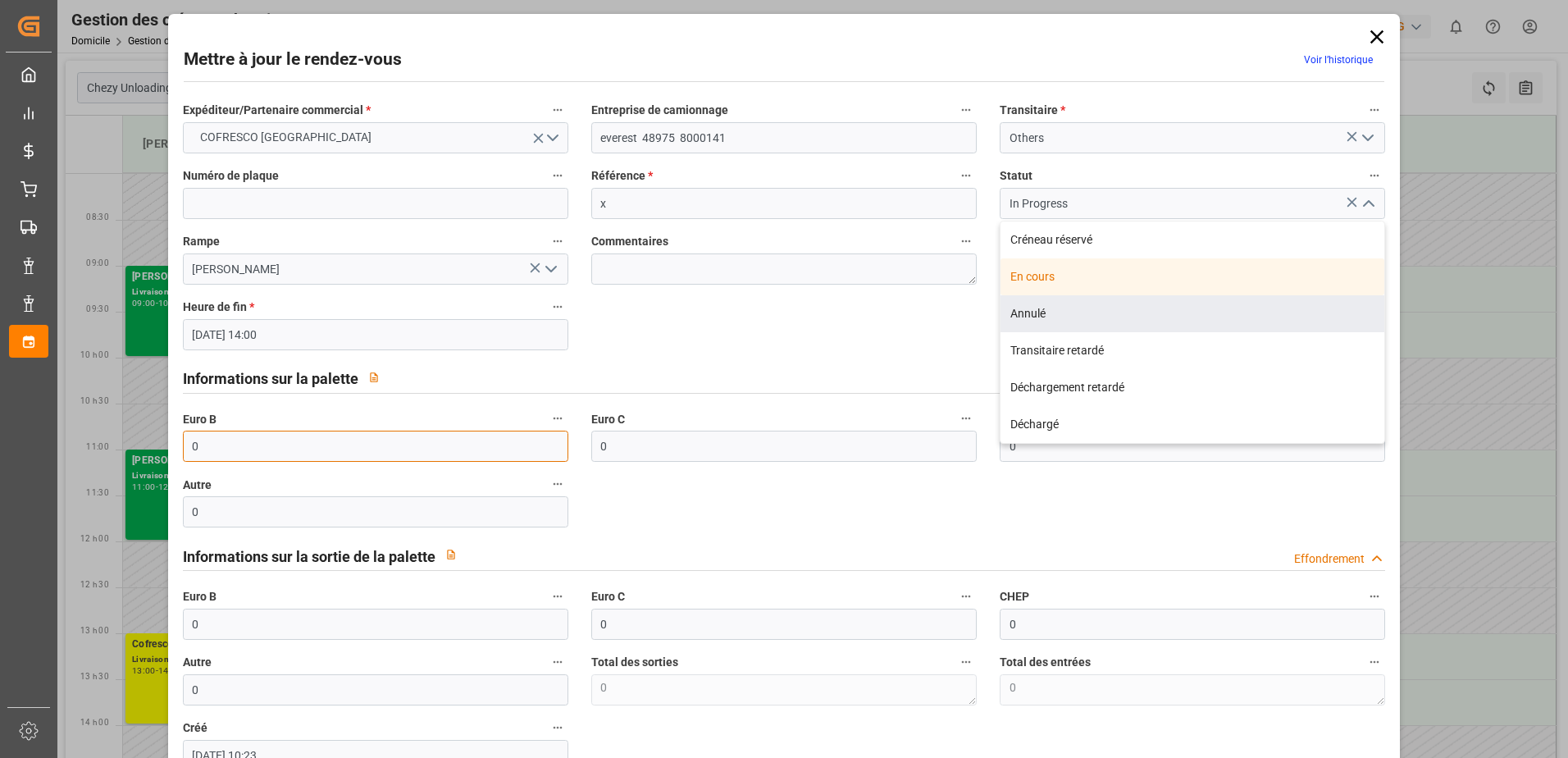
drag, startPoint x: 221, startPoint y: 457, endPoint x: 107, endPoint y: 431, distance: 116.9
click at [107, 431] on div "Mettre à jour le rendez-vous Voir l’historique Expéditeur/Partenaire commercial…" at bounding box center [784, 379] width 1568 height 758
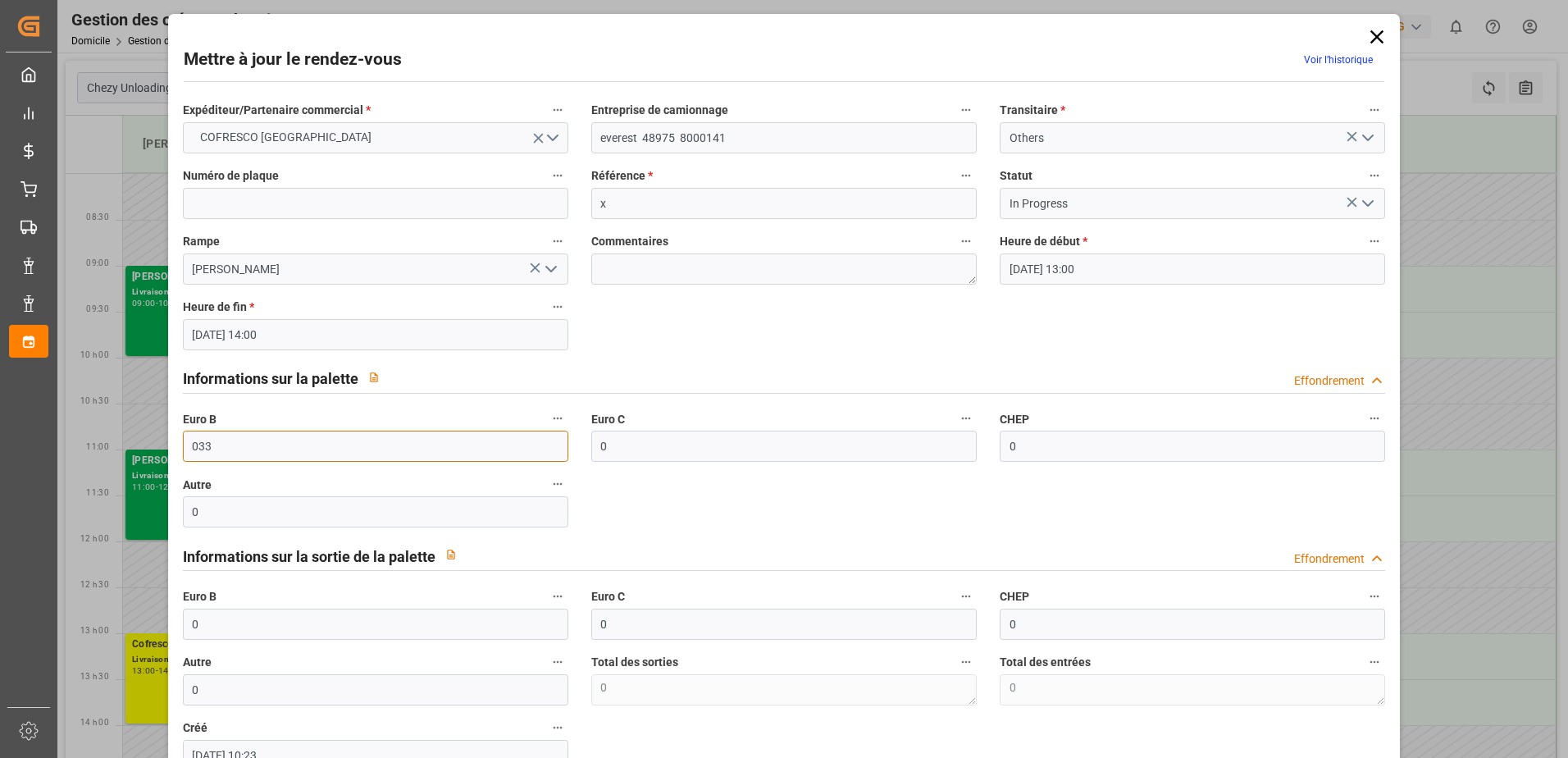
type input "33"
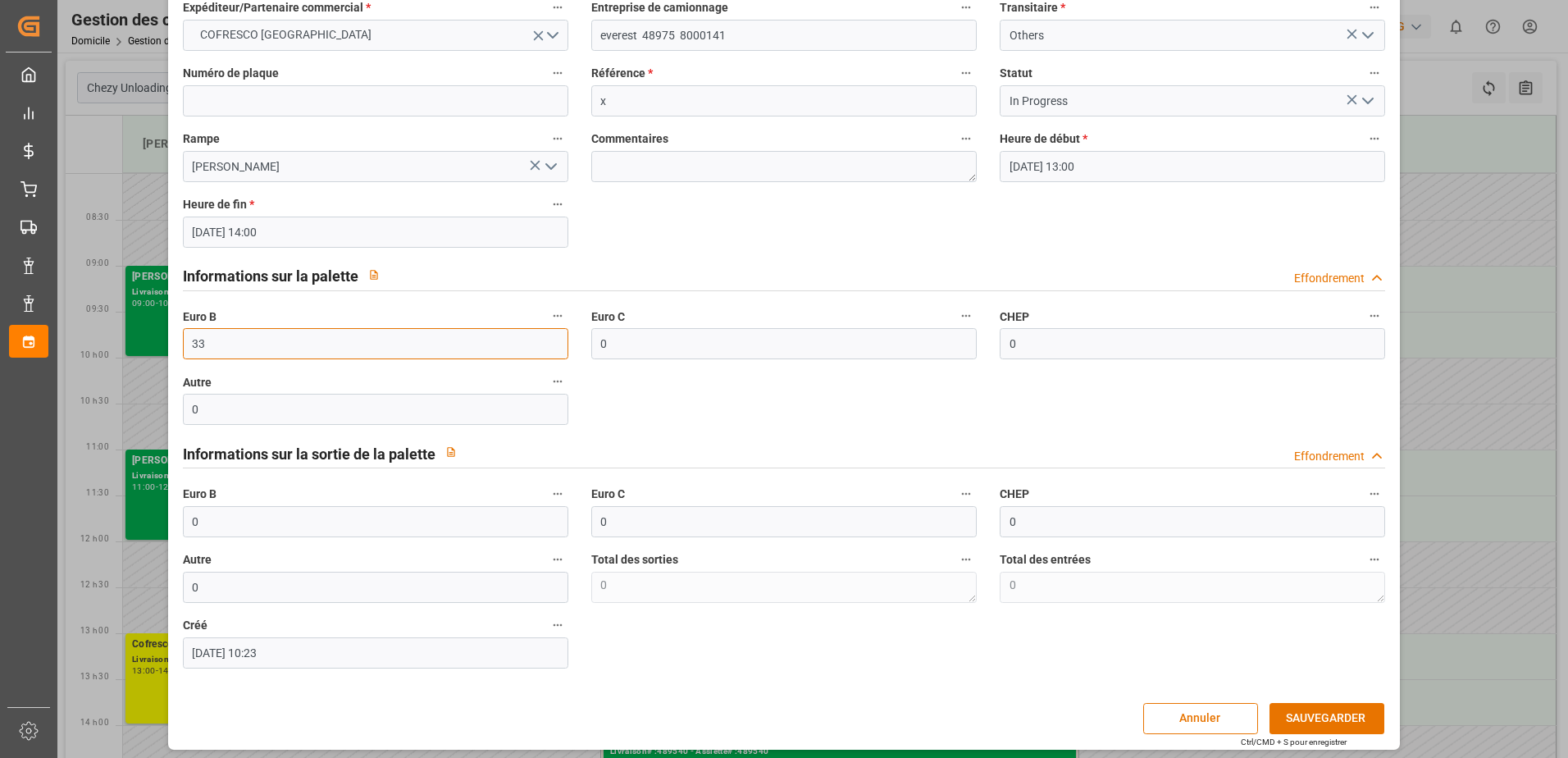
scroll to position [108, 0]
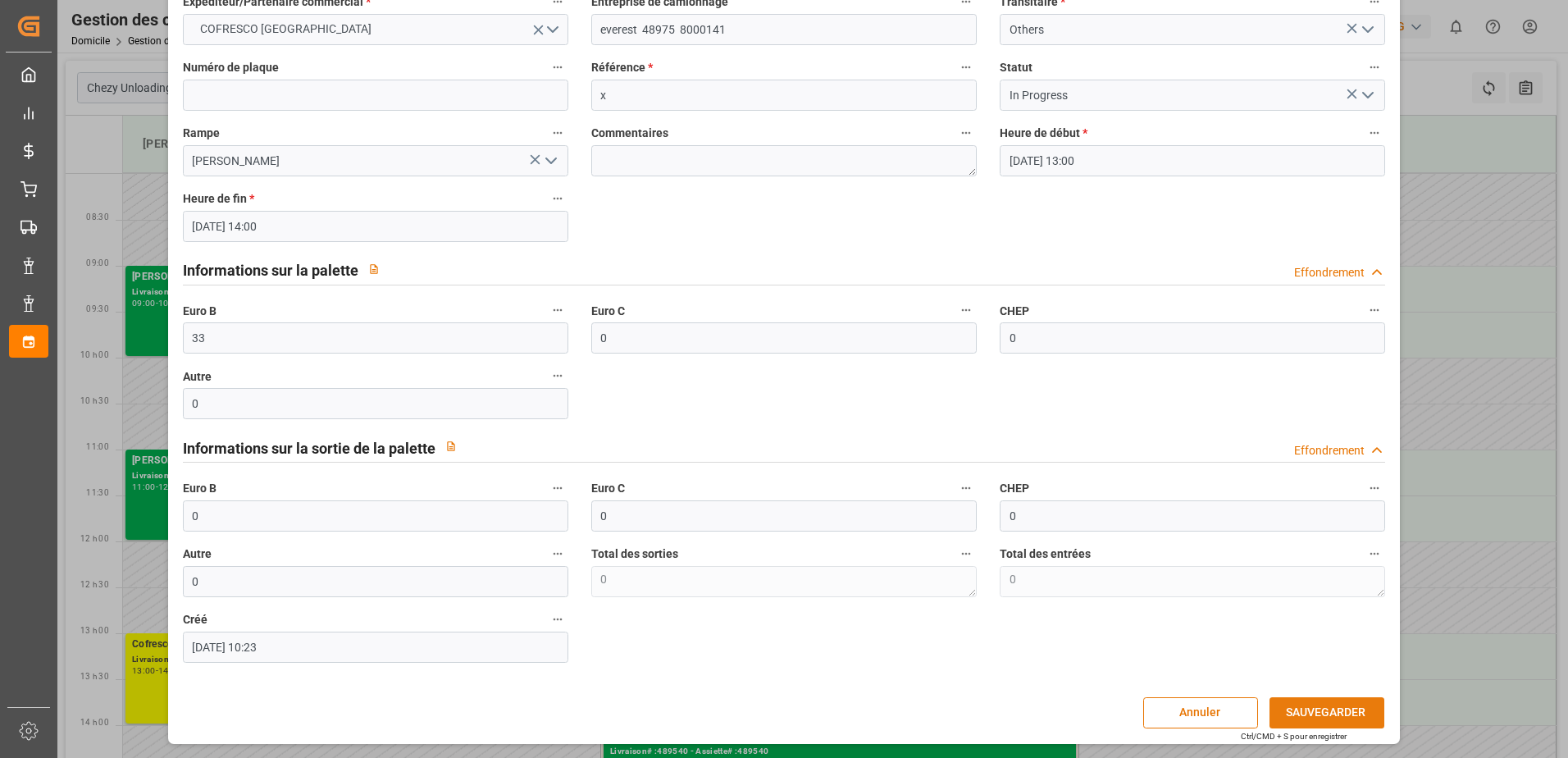
click at [1297, 708] on button "SAUVEGARDER" at bounding box center [1326, 712] width 114 height 32
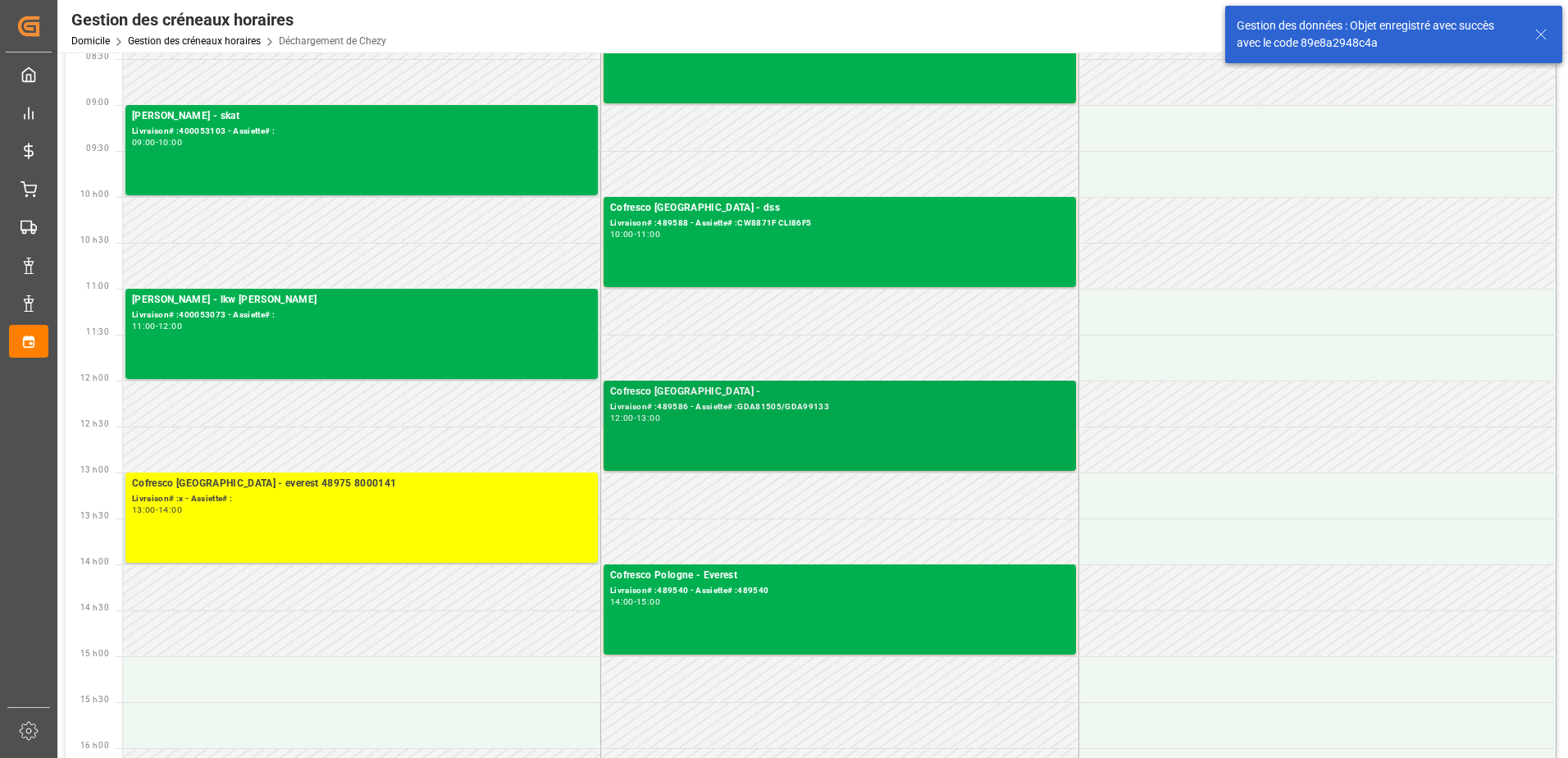
scroll to position [82, 0]
